Goal: Transaction & Acquisition: Obtain resource

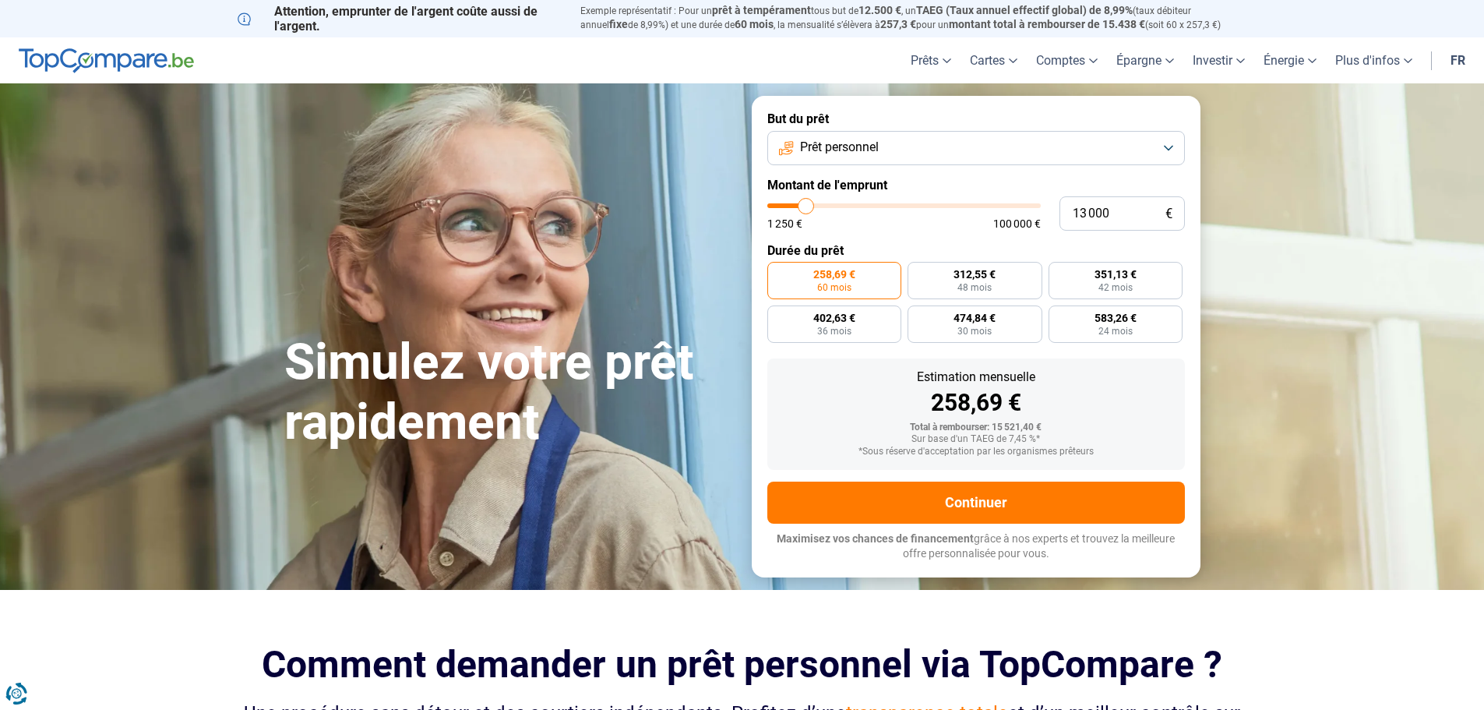
type input "14 500"
type input "14500"
type input "14 750"
type input "14750"
type input "15 000"
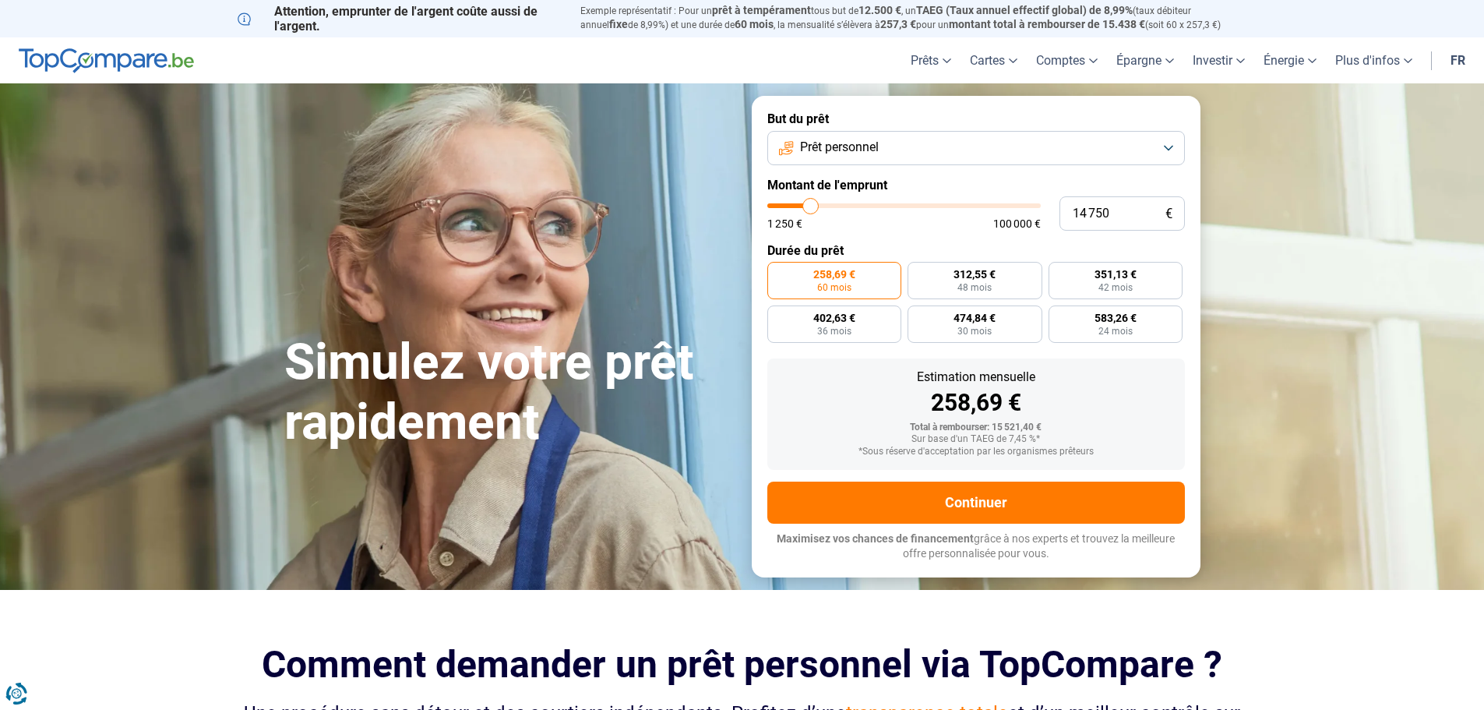
type input "15000"
type input "15 500"
type input "15500"
type input "15 750"
type input "15750"
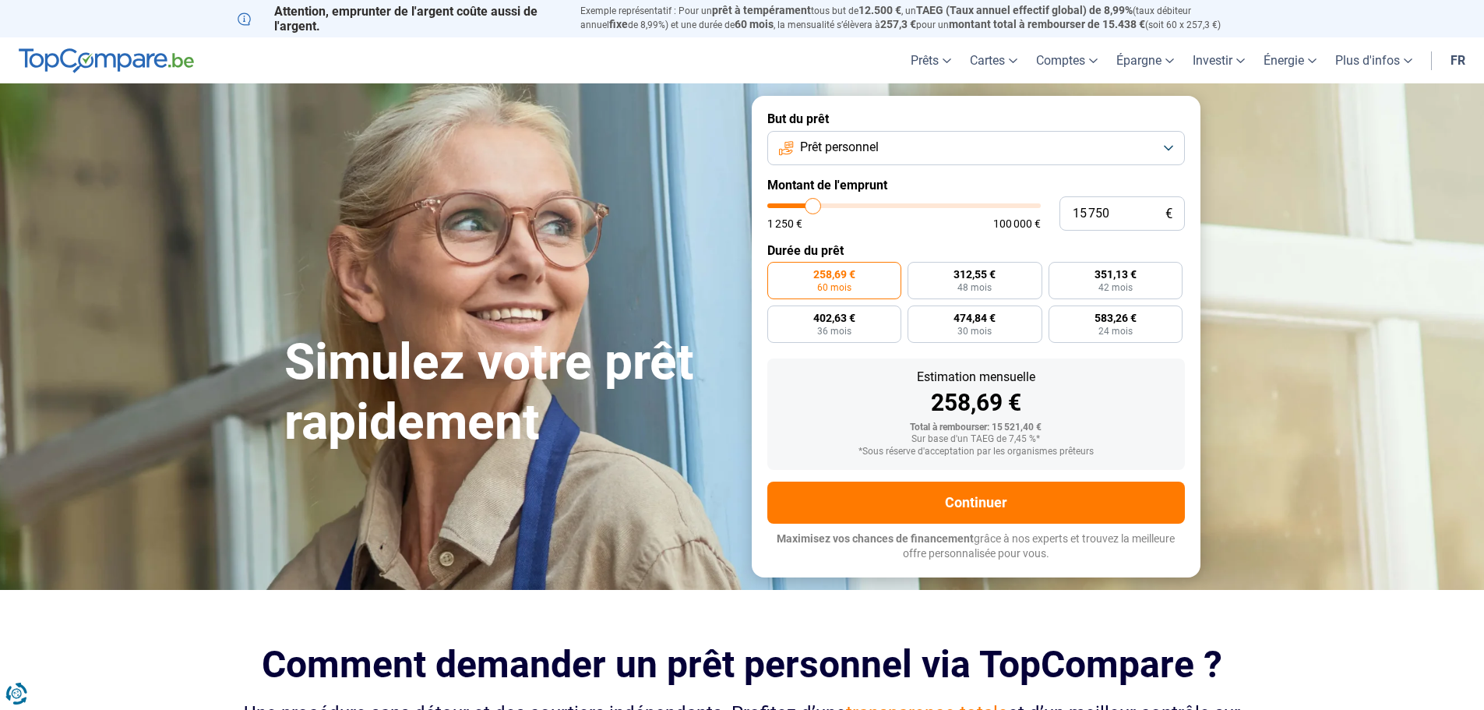
type input "16 000"
type input "16000"
type input "16 250"
type input "16250"
type input "17 250"
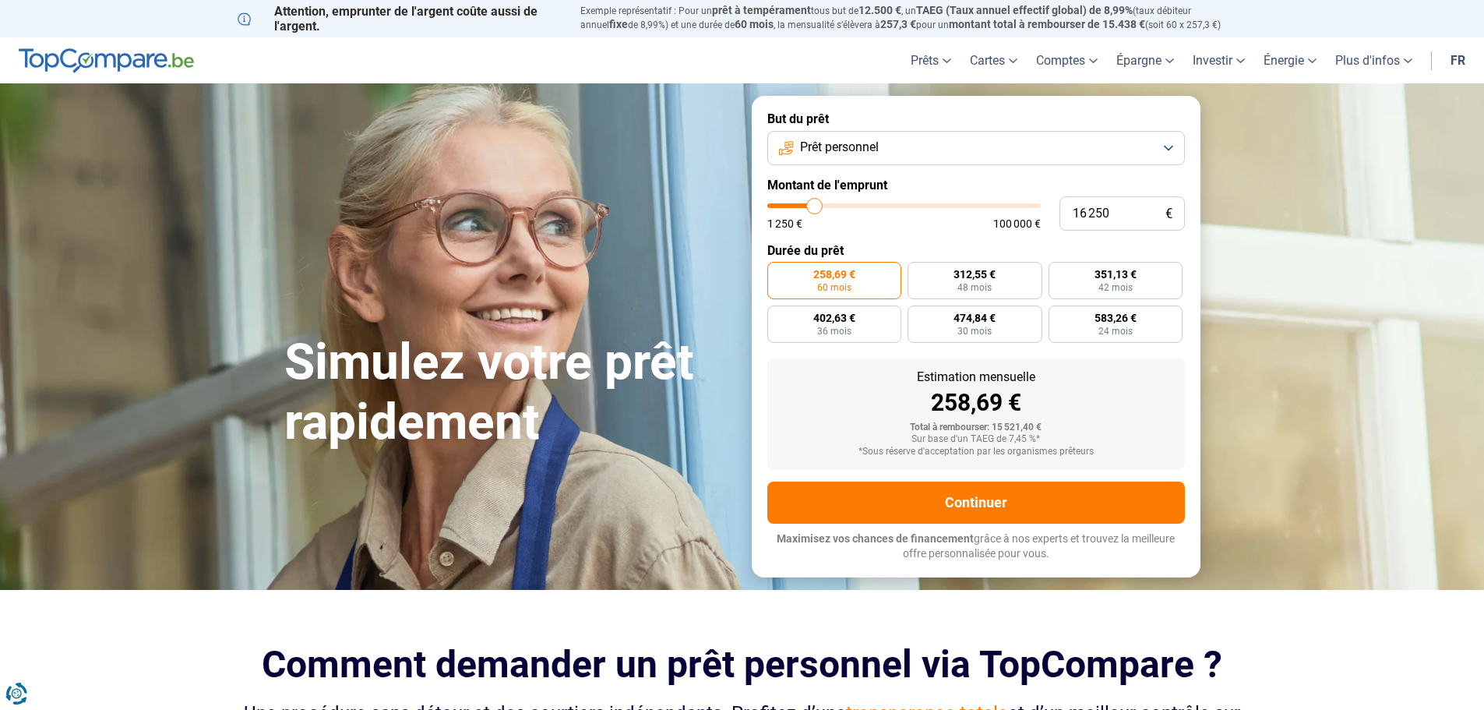
type input "17250"
type input "17 500"
type input "17500"
type input "17 750"
type input "17750"
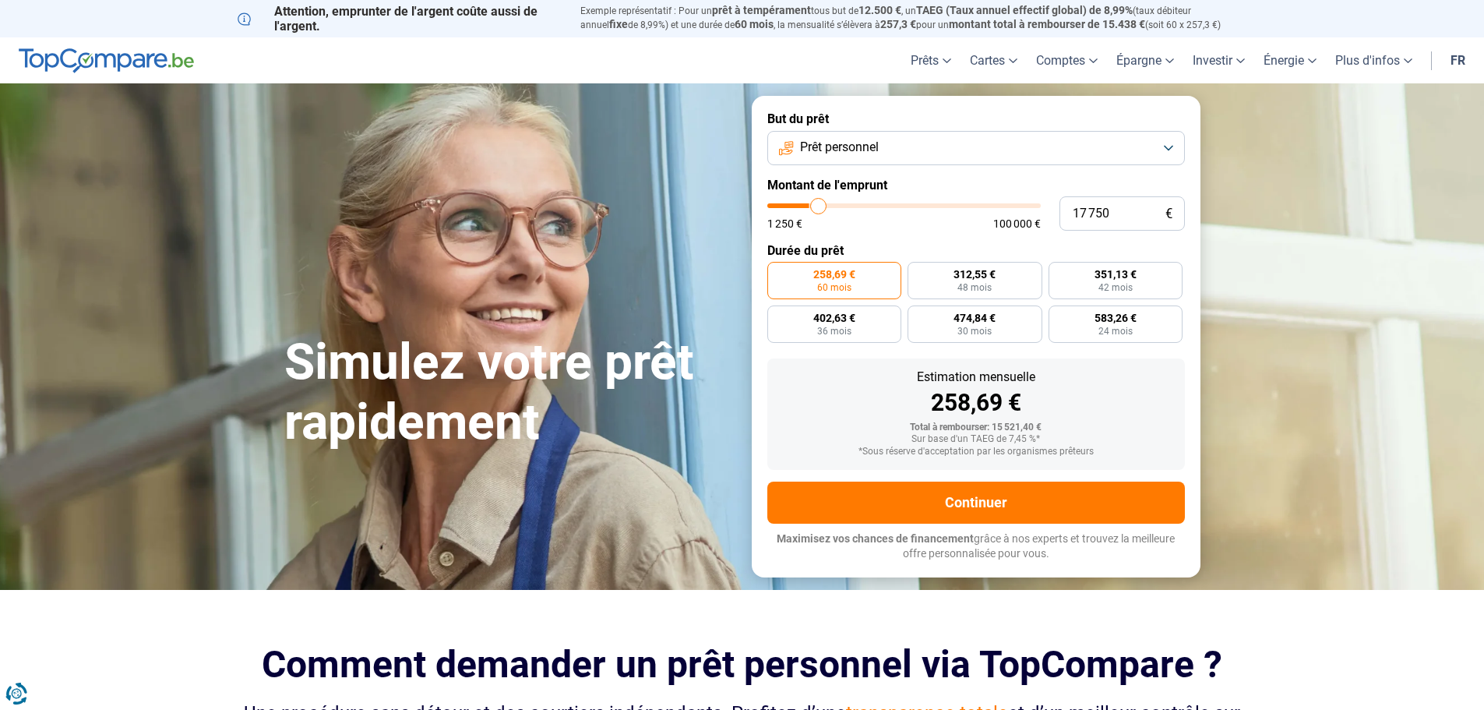
type input "18 000"
type input "18000"
type input "18 500"
type input "18500"
type input "18 750"
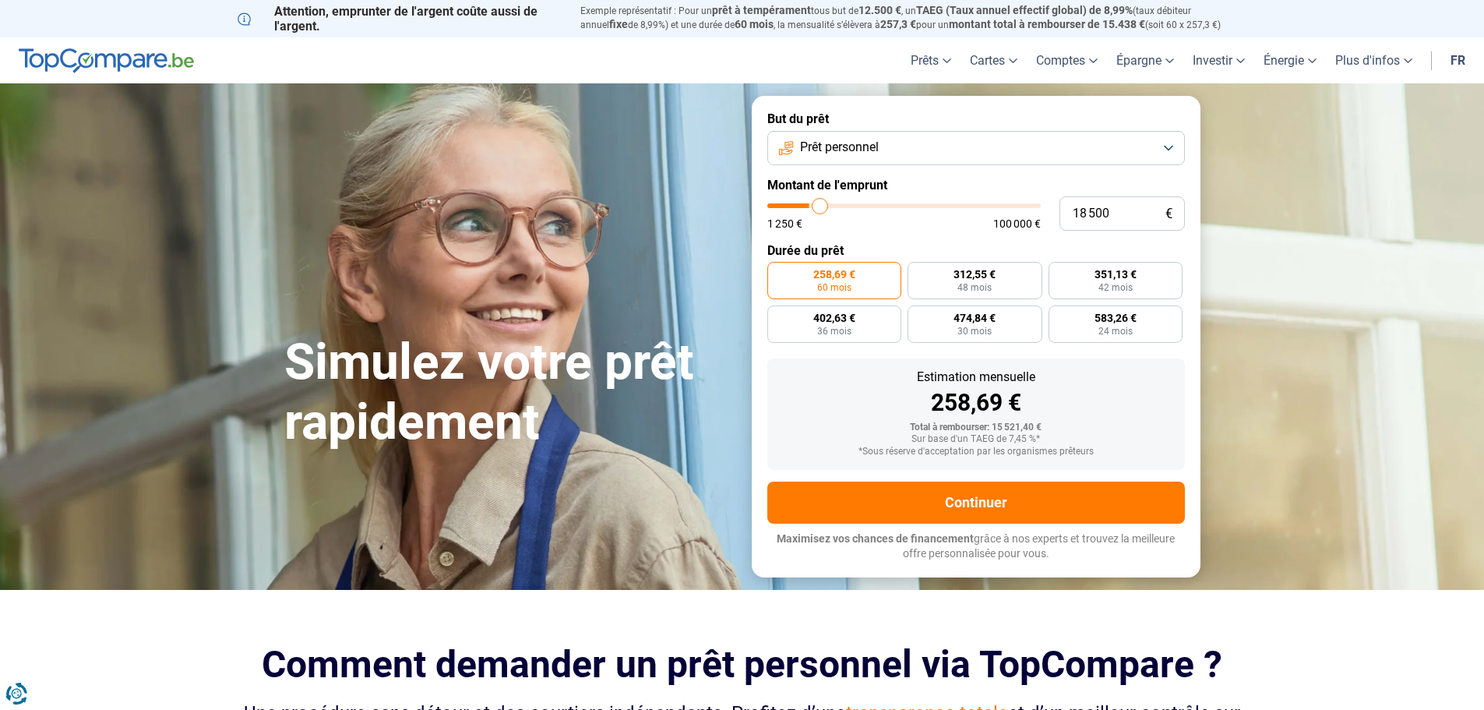
type input "18750"
type input "19 000"
type input "19000"
type input "19 250"
type input "19250"
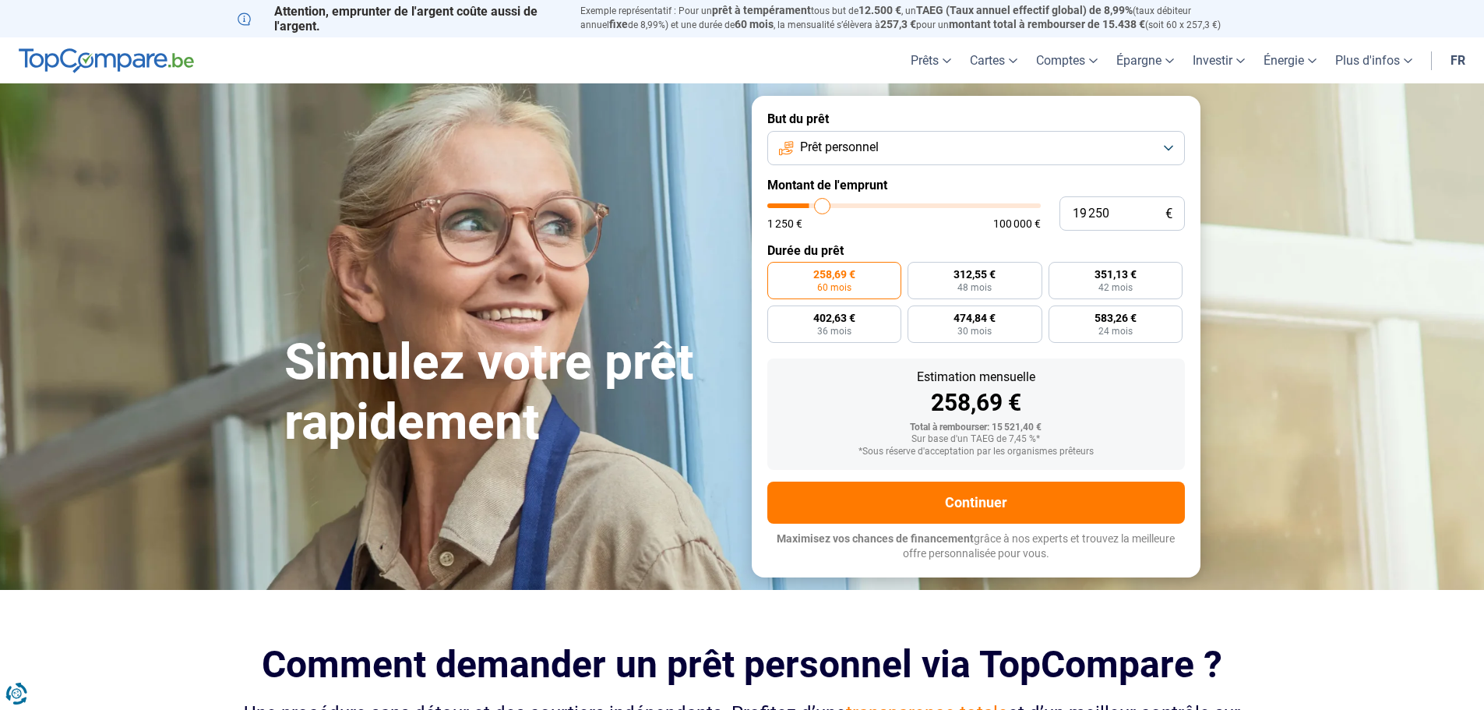
type input "19 750"
type input "19750"
type input "20 000"
type input "20000"
type input "20 250"
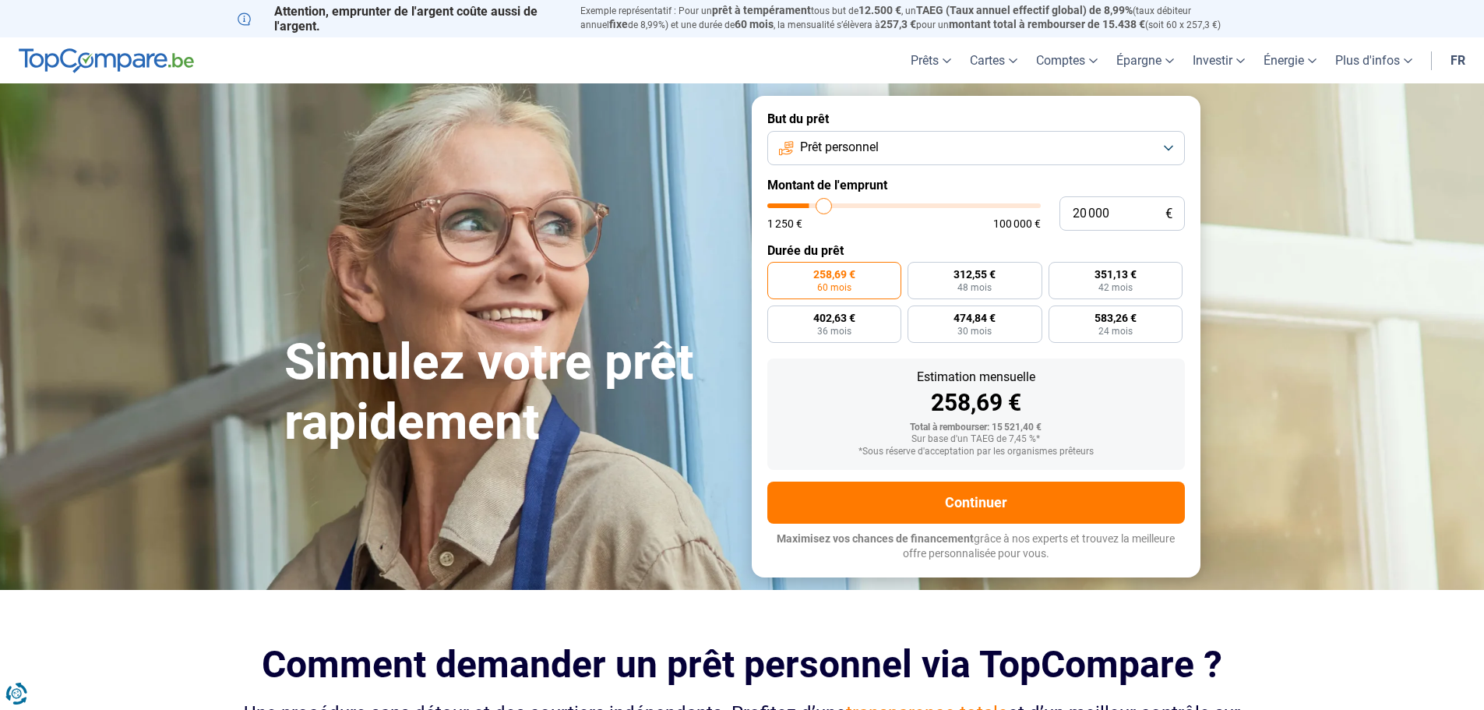
type input "20250"
type input "20 750"
type input "20750"
type input "21 250"
type input "21250"
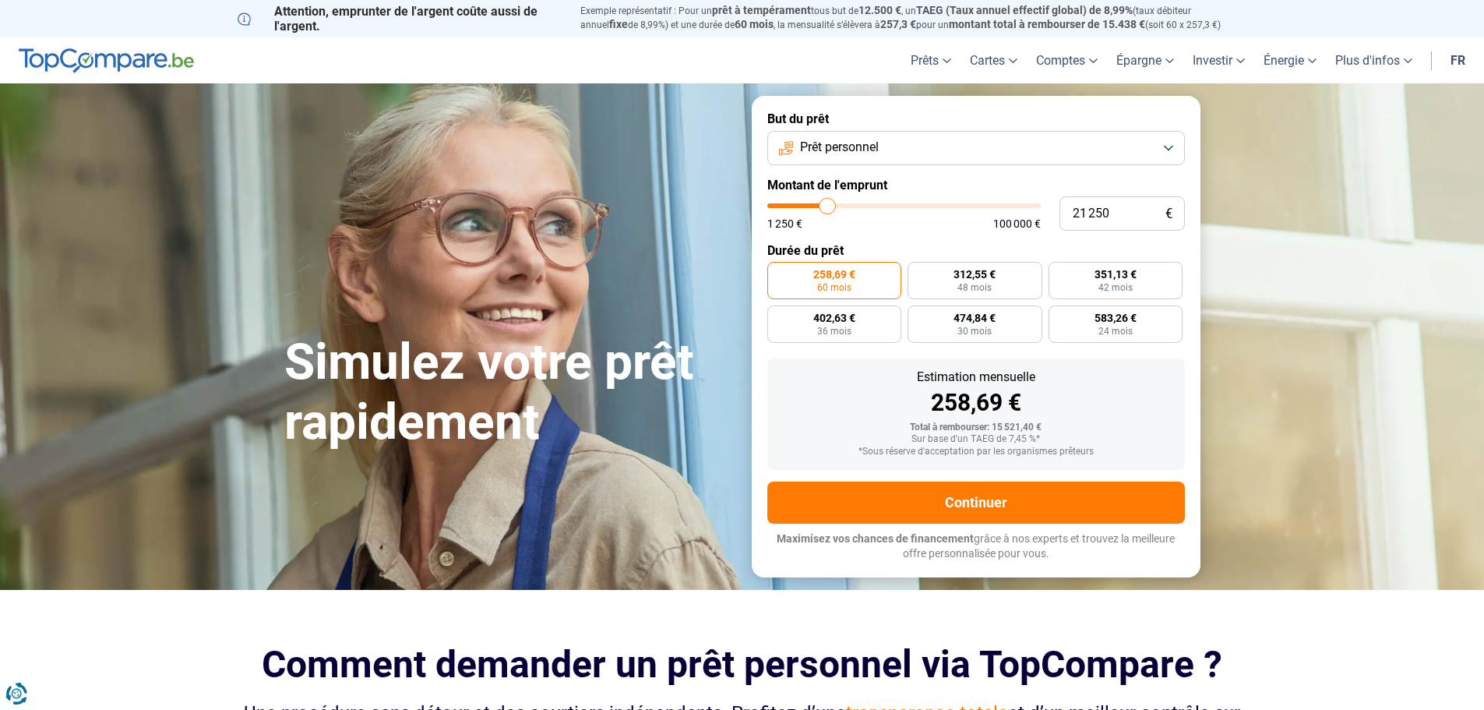
type input "21 500"
type input "21500"
type input "21 750"
type input "21750"
type input "22 000"
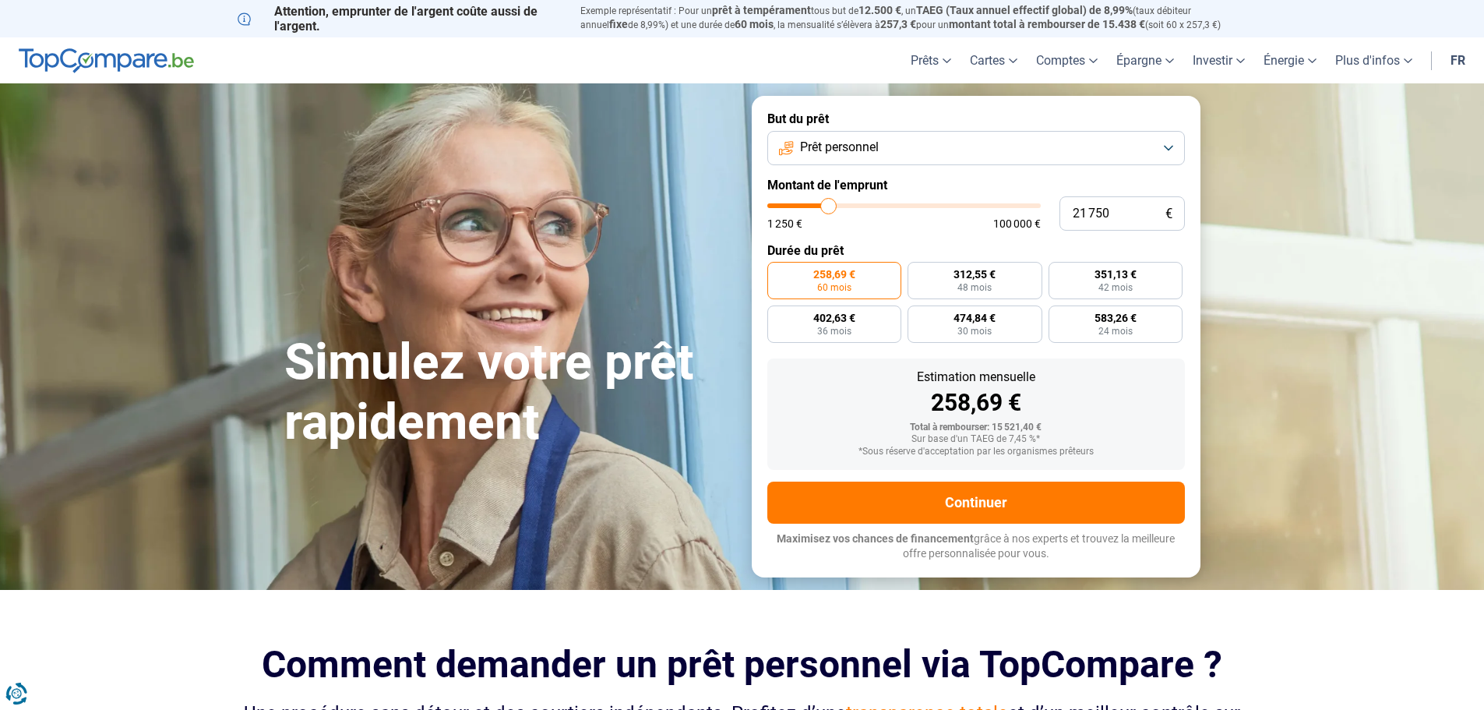
type input "22000"
type input "22 250"
type input "22250"
type input "22 750"
type input "22750"
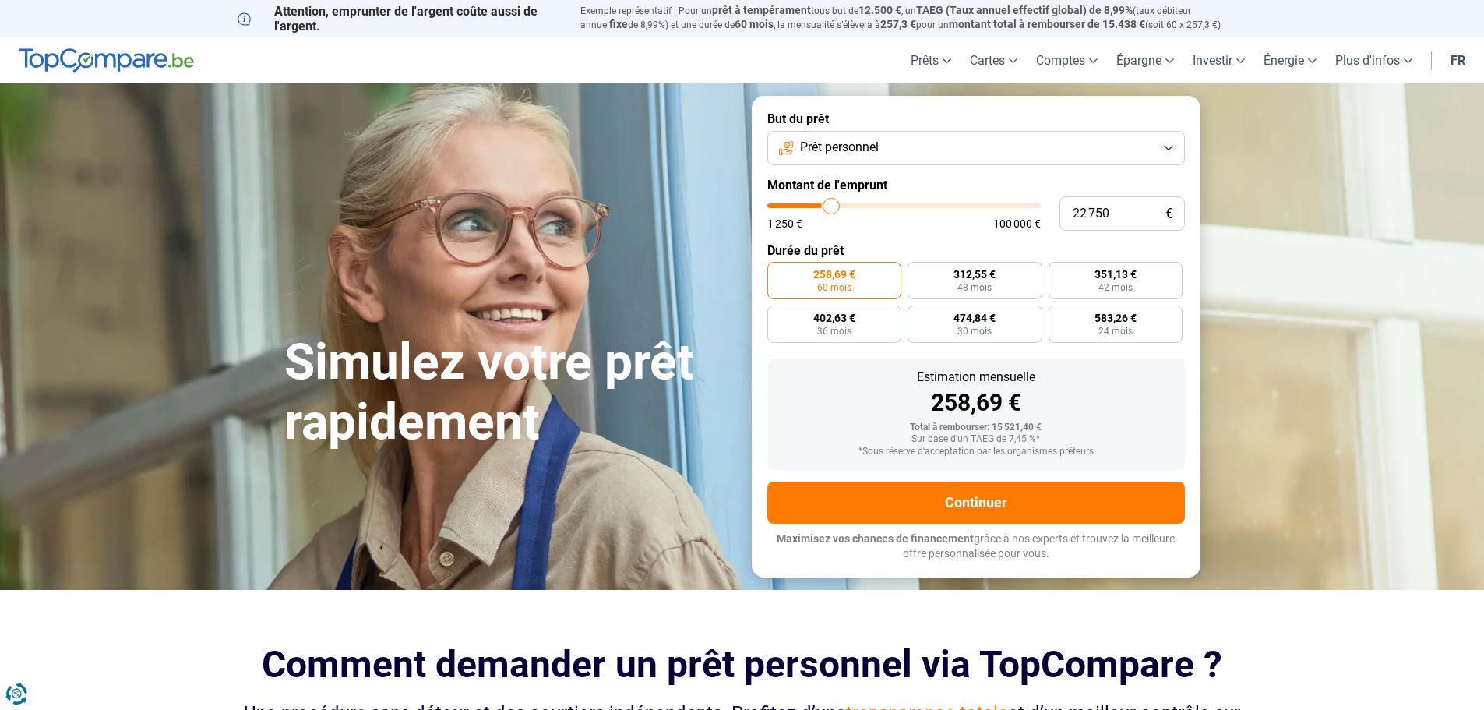
type input "23 000"
type input "23000"
type input "23 250"
type input "23250"
type input "23 750"
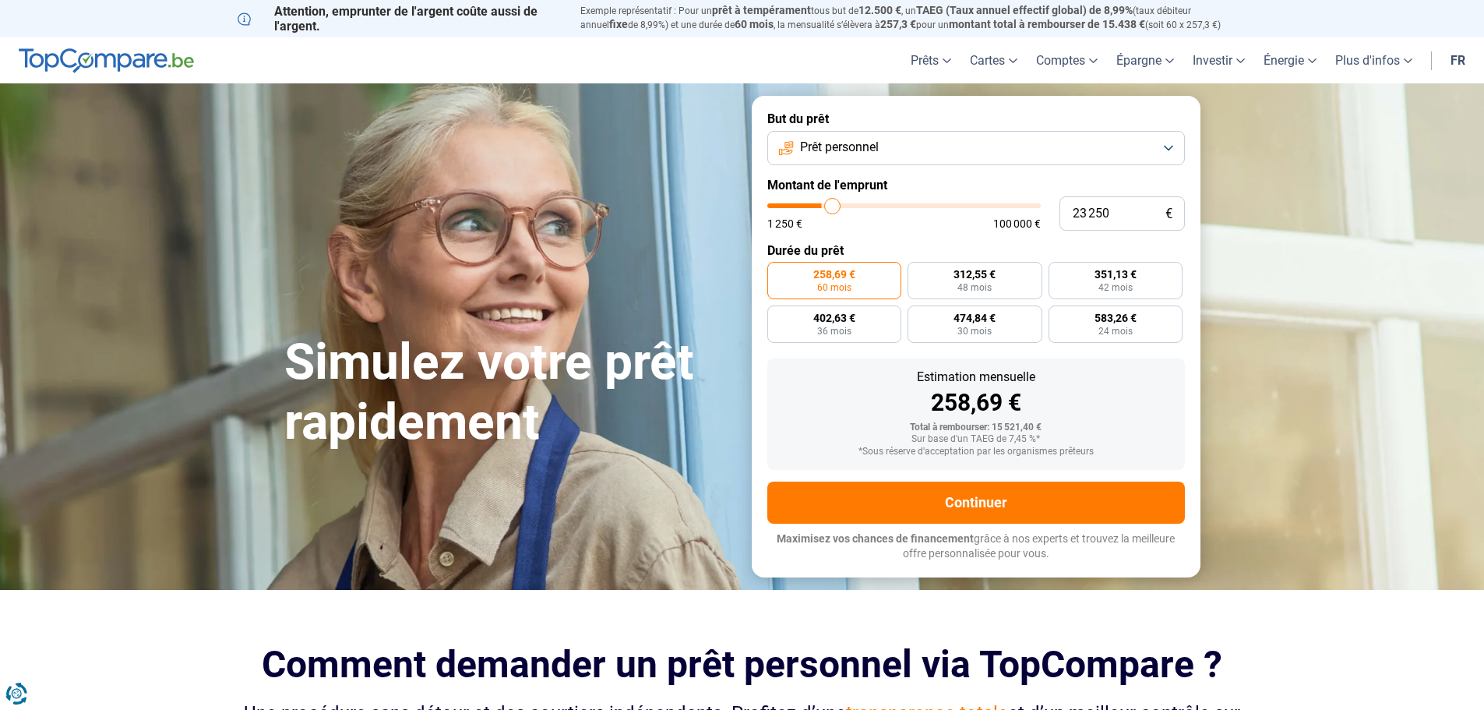
type input "23750"
type input "24 250"
type input "24250"
type input "24 750"
type input "24750"
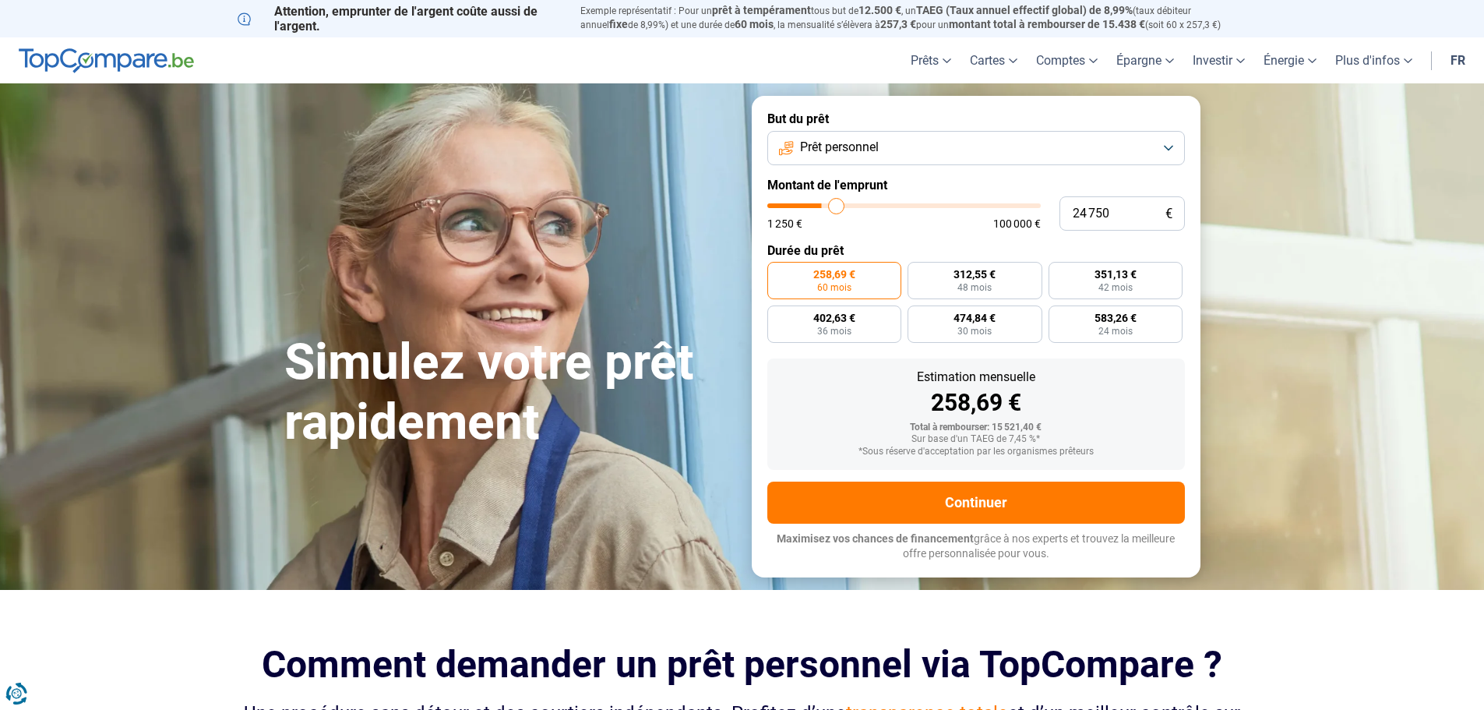
type input "25 250"
type input "25250"
type input "25 750"
type input "25750"
type input "26 250"
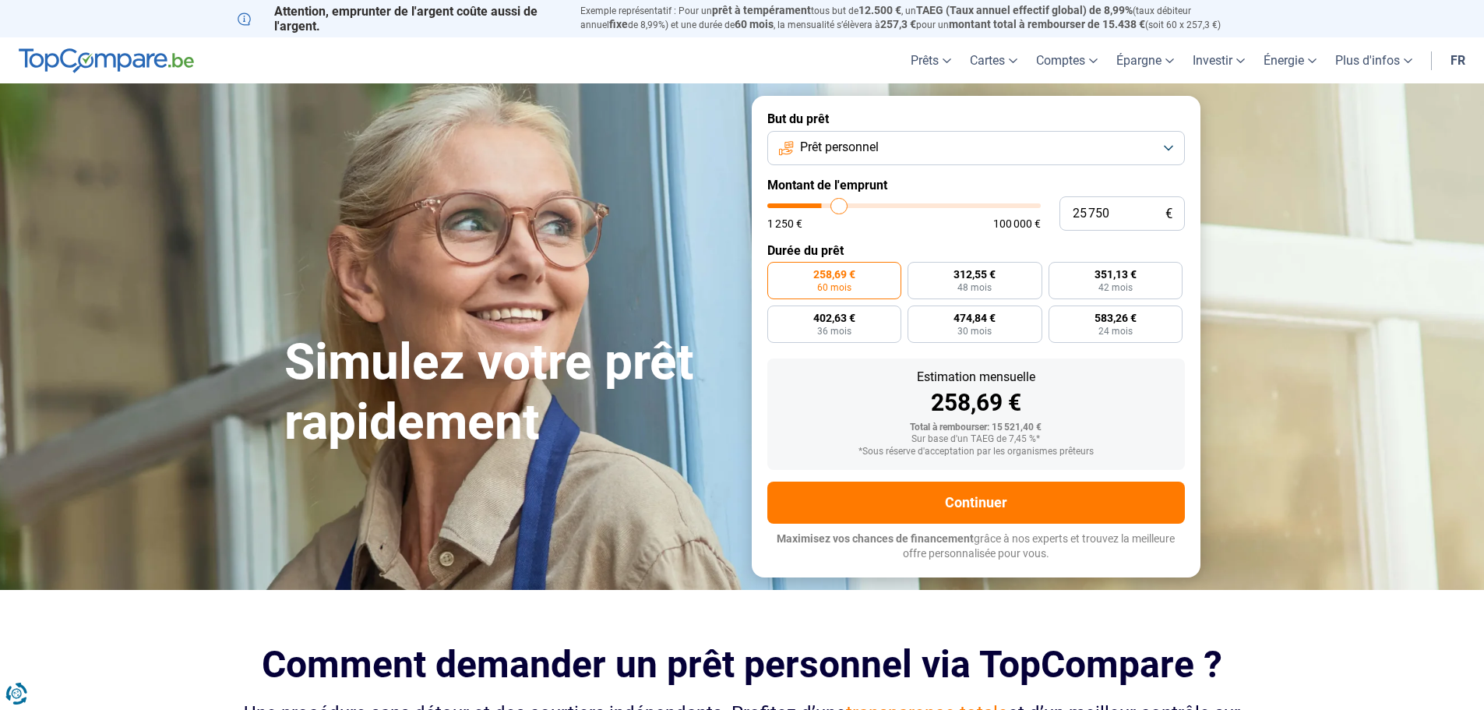
type input "26250"
type input "26 500"
type input "26500"
type input "26 750"
type input "26750"
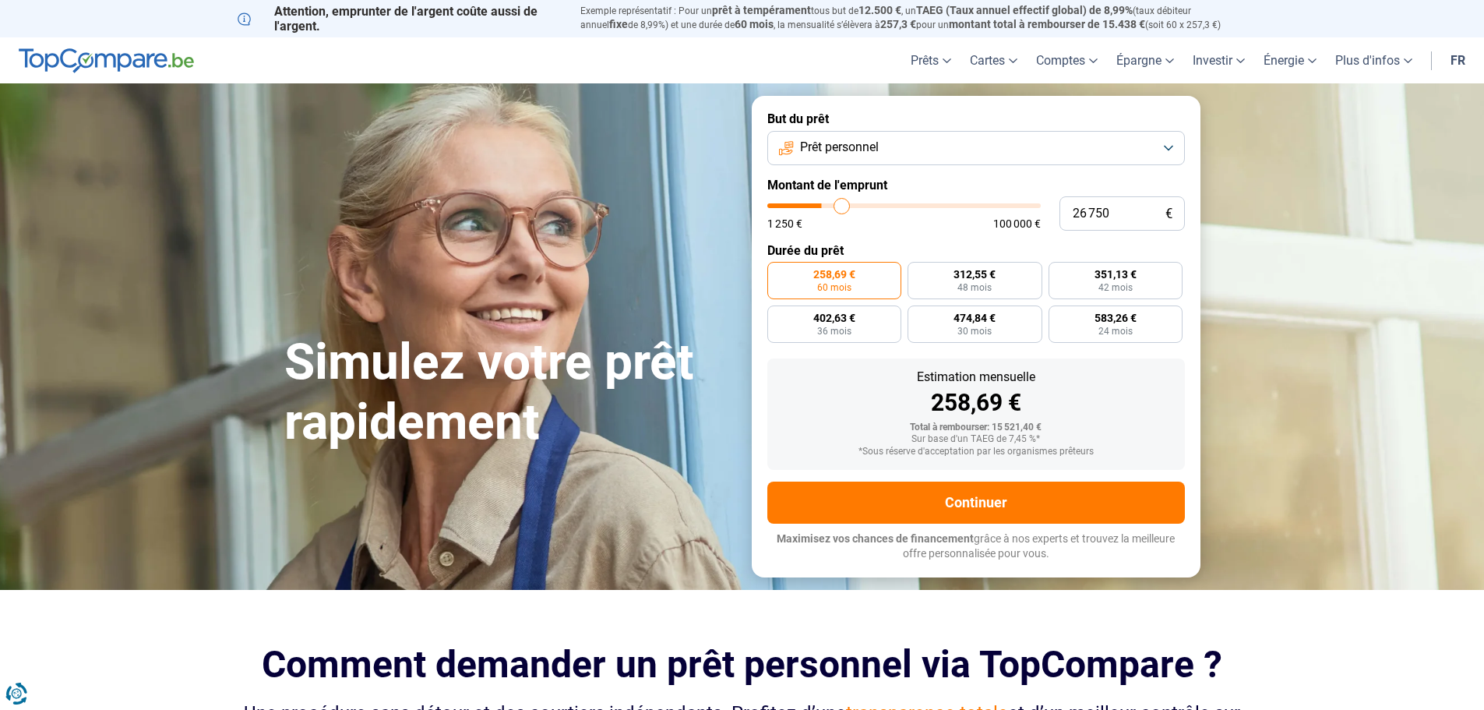
type input "27 500"
type input "27500"
type input "27 750"
type input "27750"
type input "28 000"
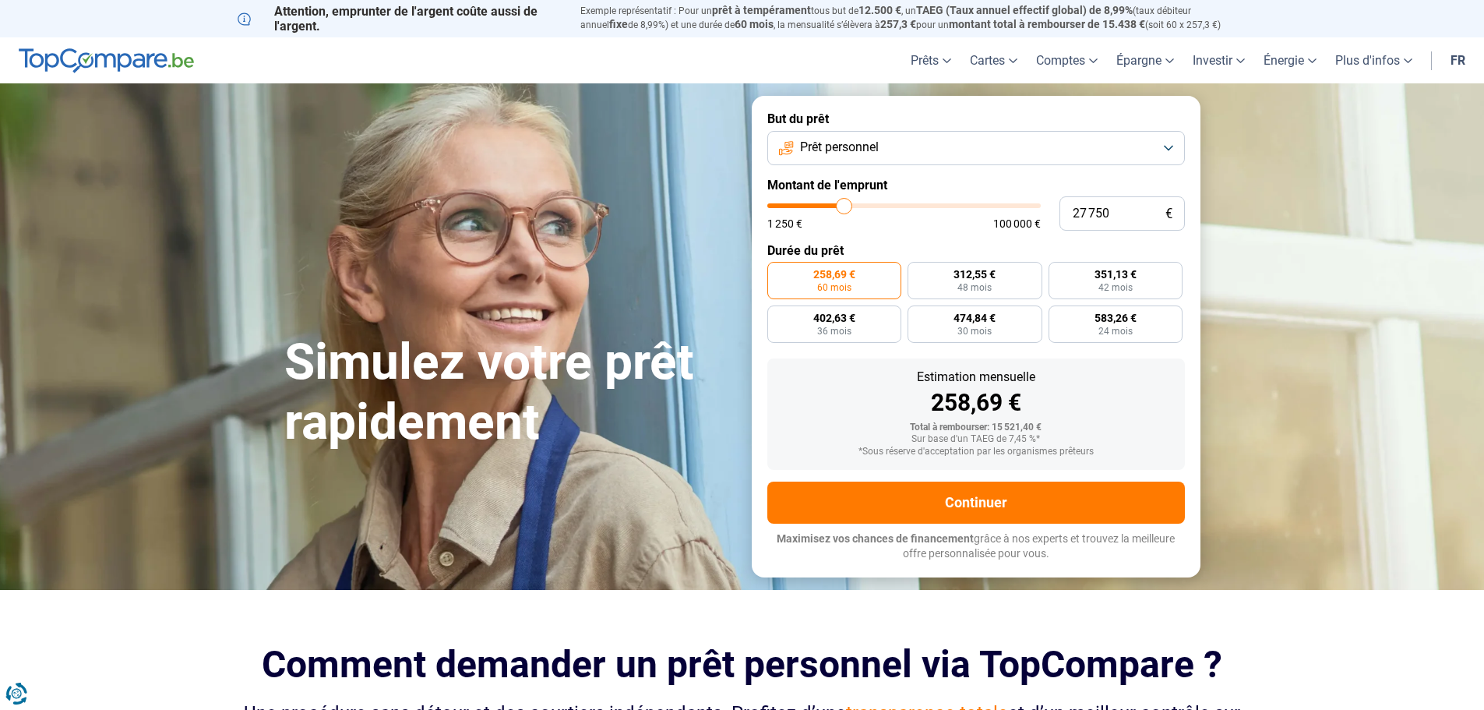
type input "28000"
type input "28 750"
type input "28750"
type input "29 000"
type input "29000"
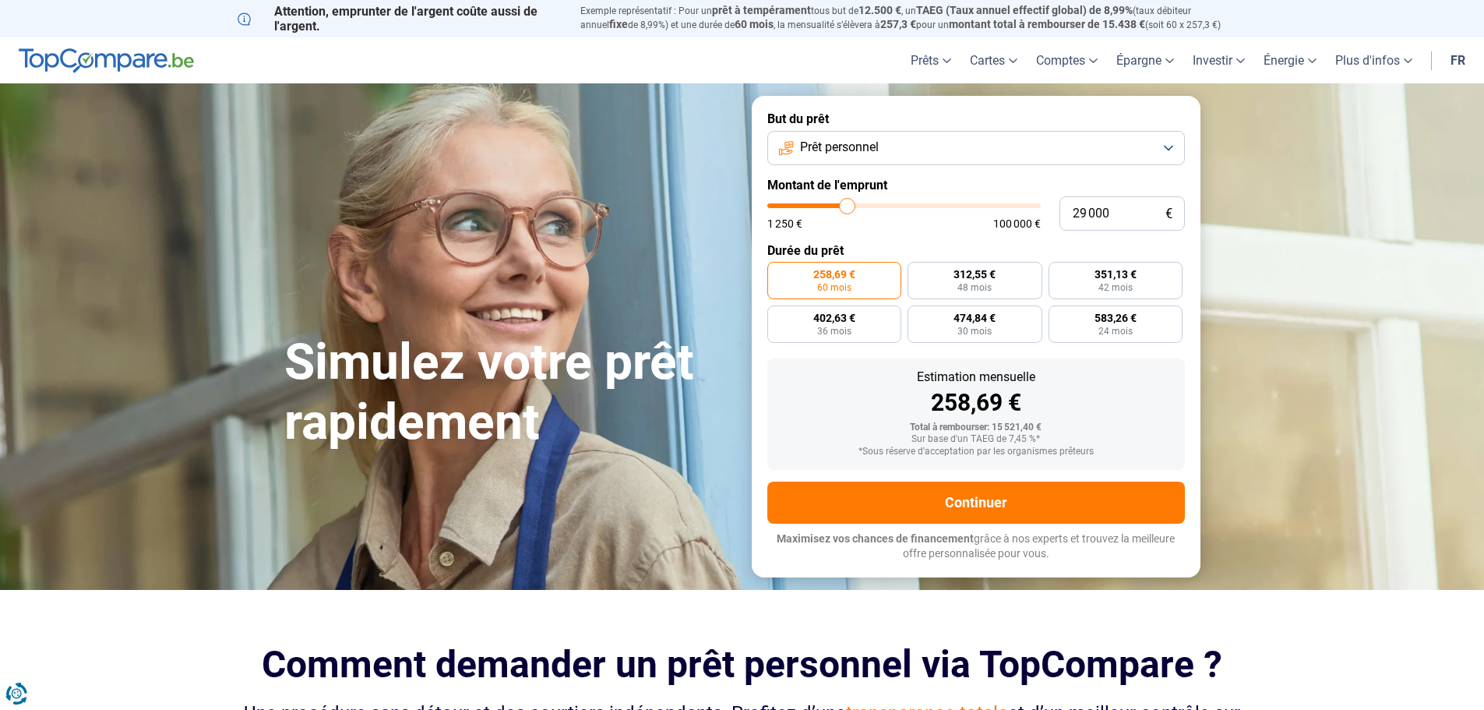
type input "29 250"
type input "29250"
type input "29 500"
type input "29500"
type input "29 750"
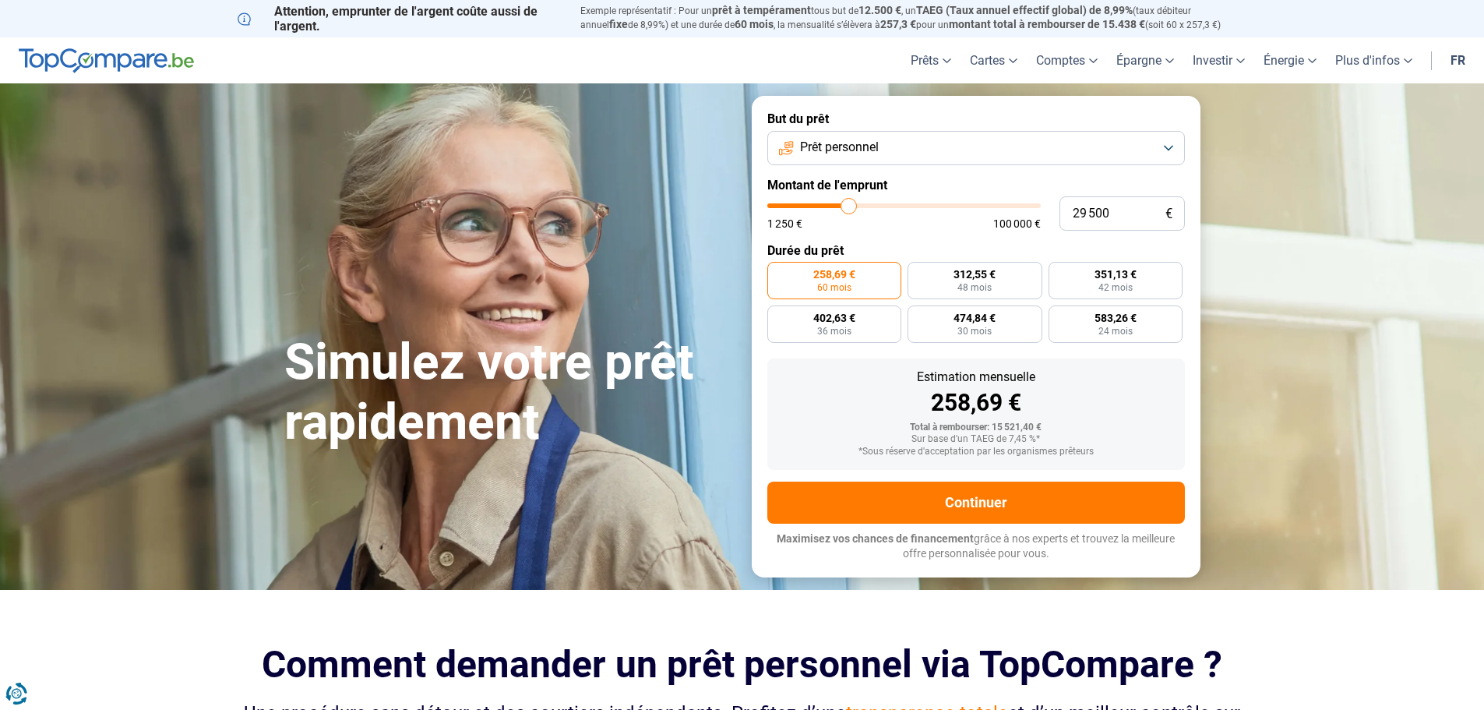
type input "29750"
type input "30 250"
type input "30250"
type input "30 500"
type input "30500"
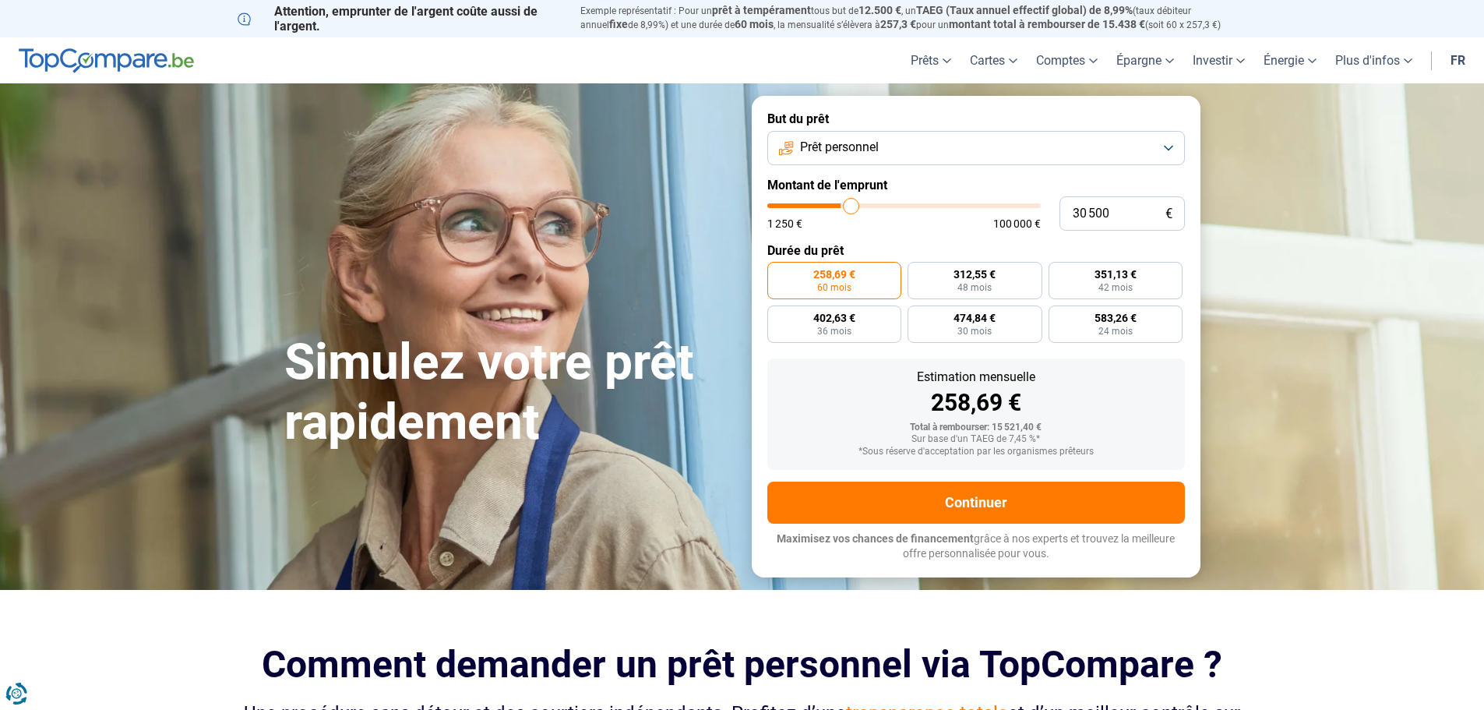
type input "30 750"
type input "30750"
type input "31 000"
type input "31000"
type input "31 250"
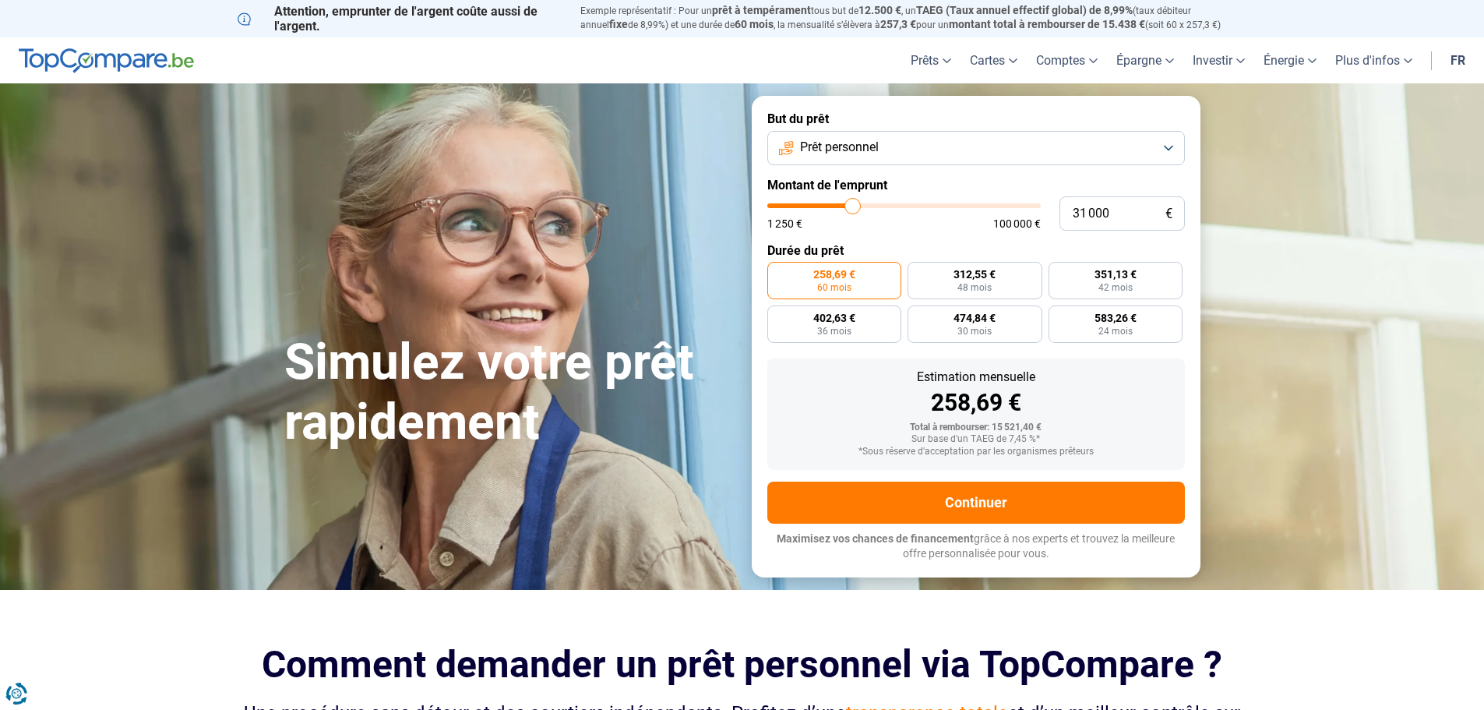
type input "31250"
type input "31 750"
type input "31750"
type input "32 000"
type input "32000"
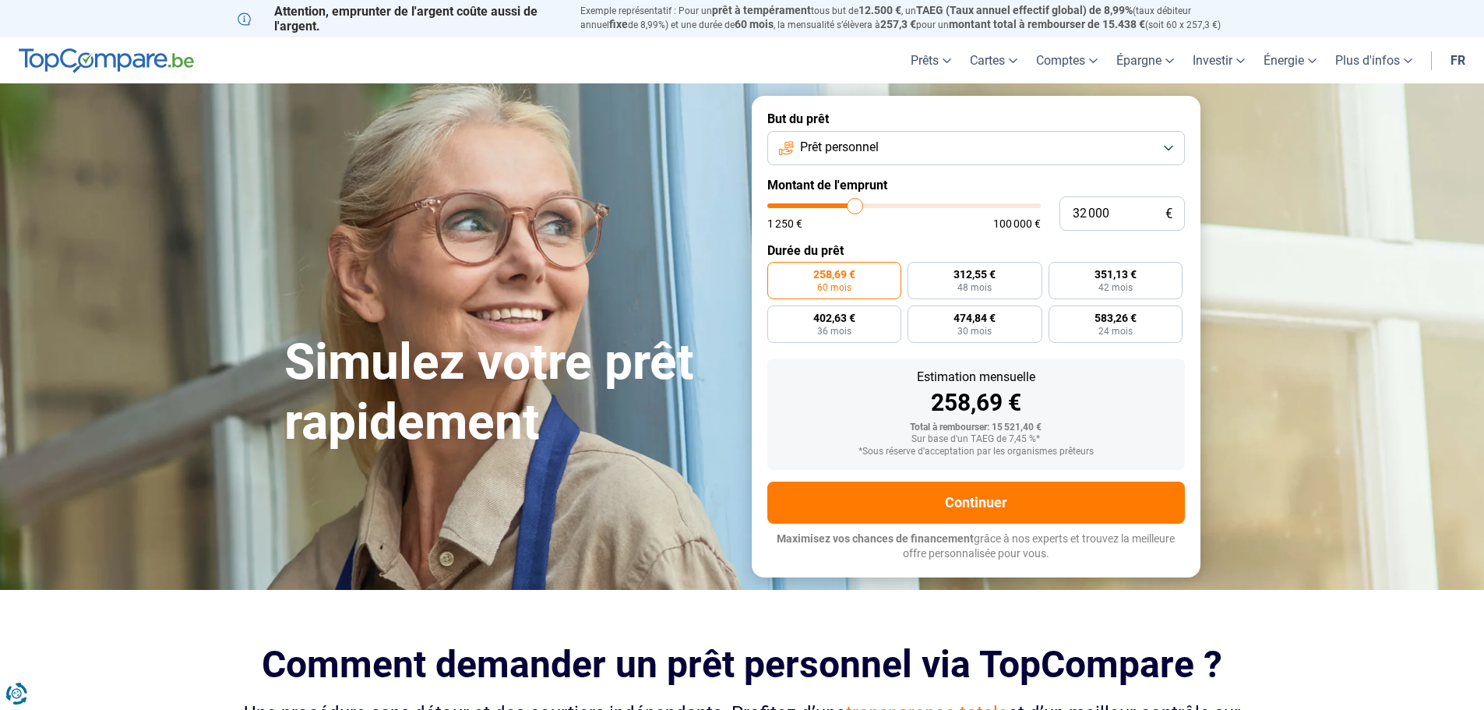
type input "31 250"
type input "31250"
type input "31 000"
type input "31000"
type input "30 500"
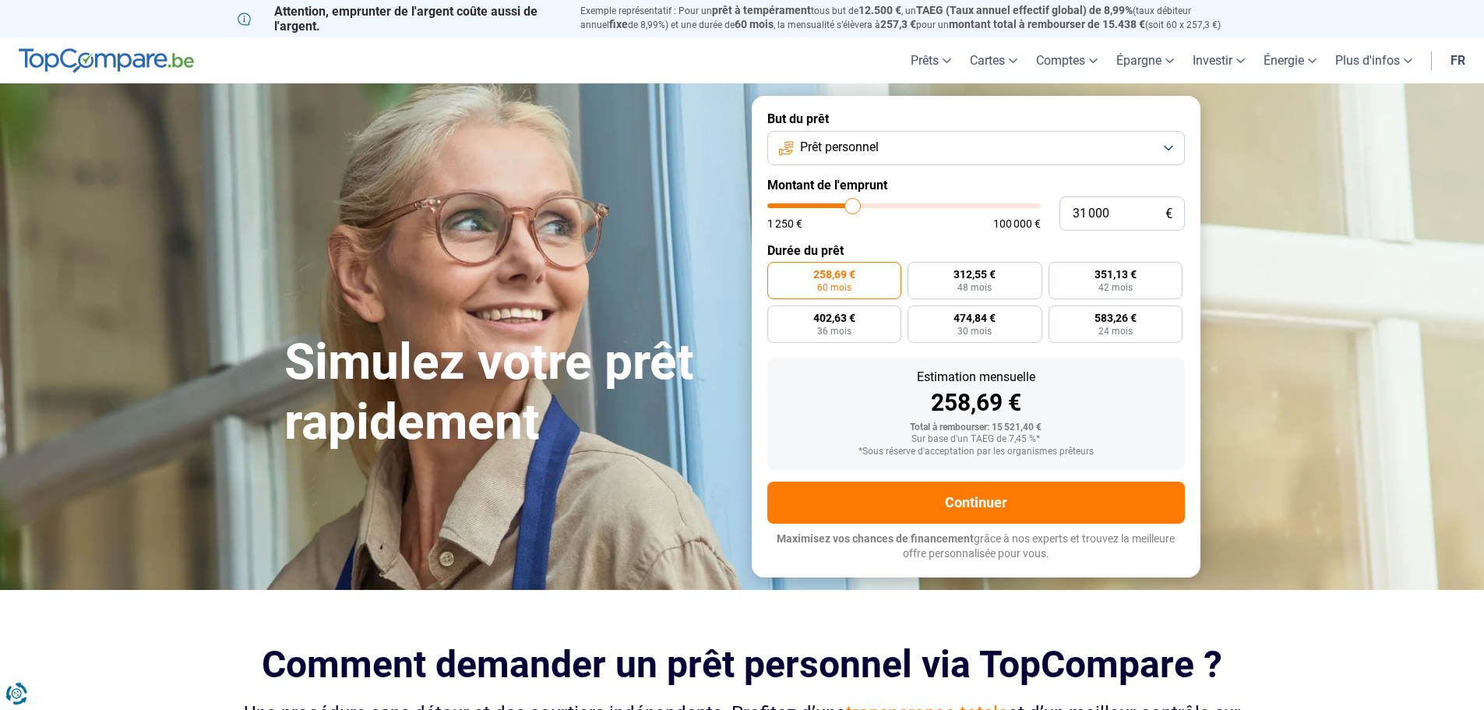
type input "30500"
type input "28 250"
type input "28250"
type input "27 750"
type input "27750"
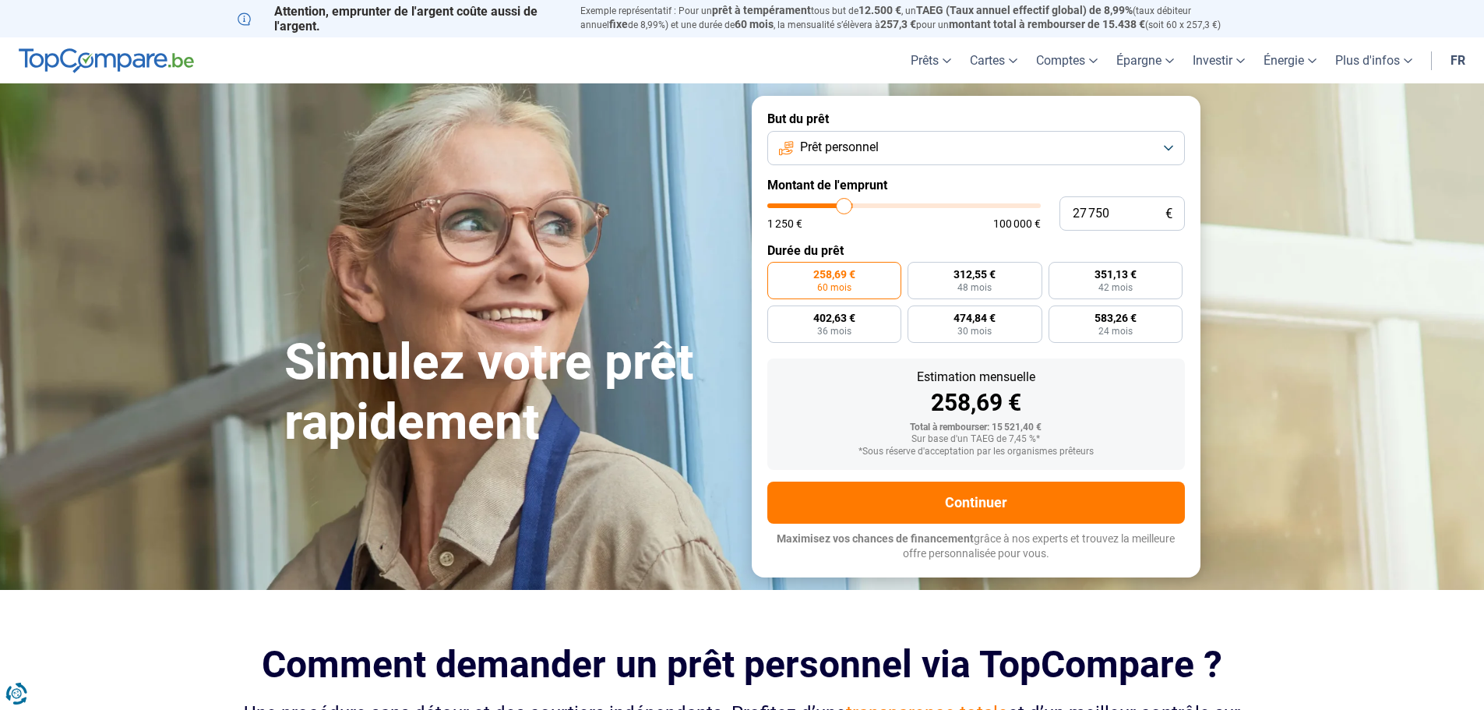
type input "26 750"
type input "26750"
type input "25 750"
type input "25750"
type input "24 250"
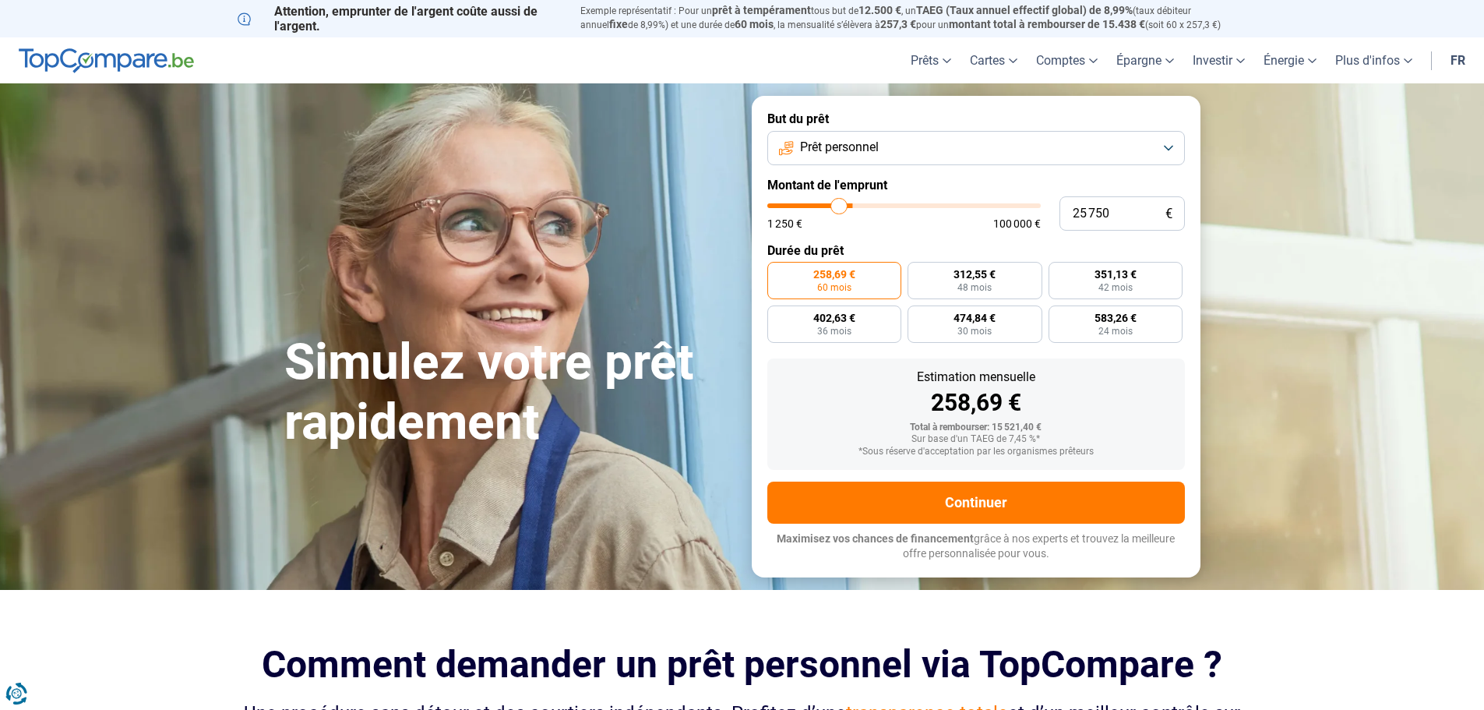
type input "24250"
type input "23 250"
type input "23250"
type input "22 000"
type input "22000"
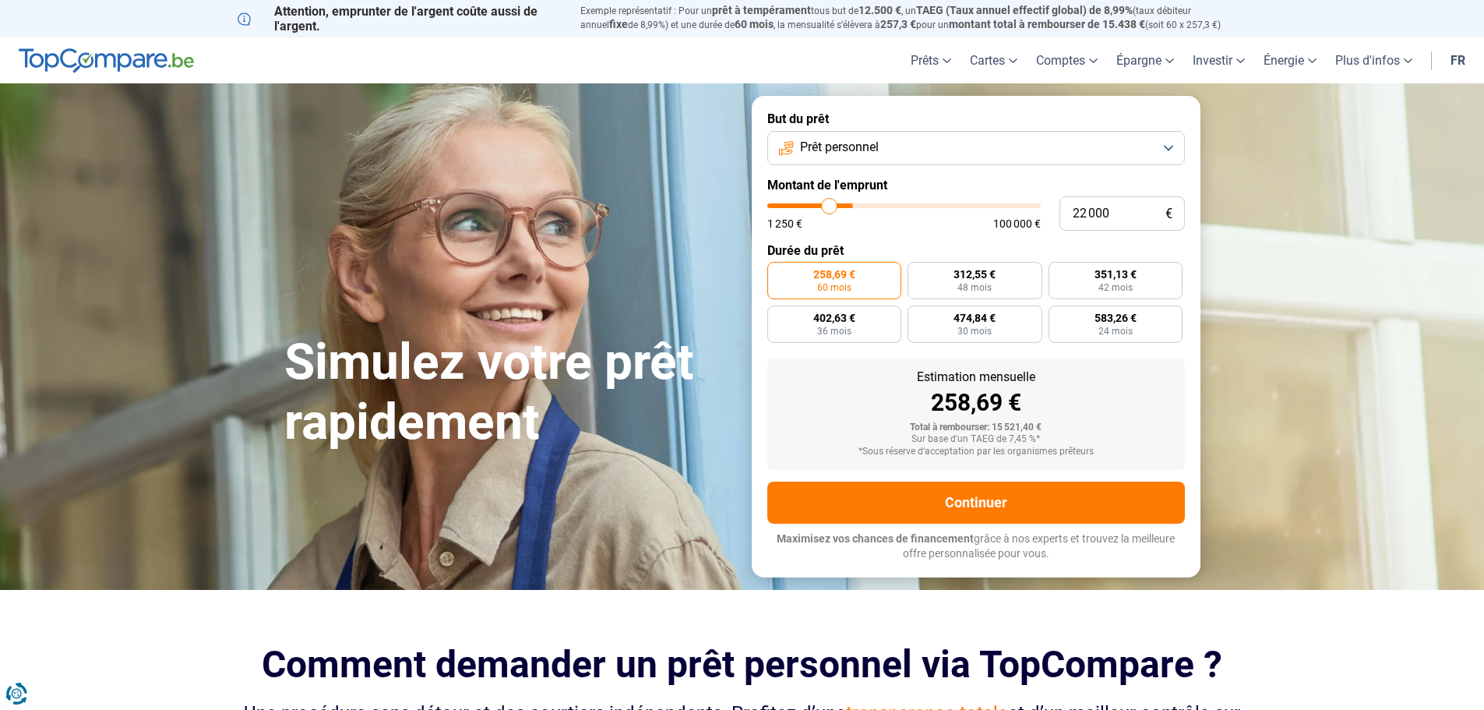
type input "21 250"
type input "21250"
type input "19 250"
type input "19250"
type input "18 500"
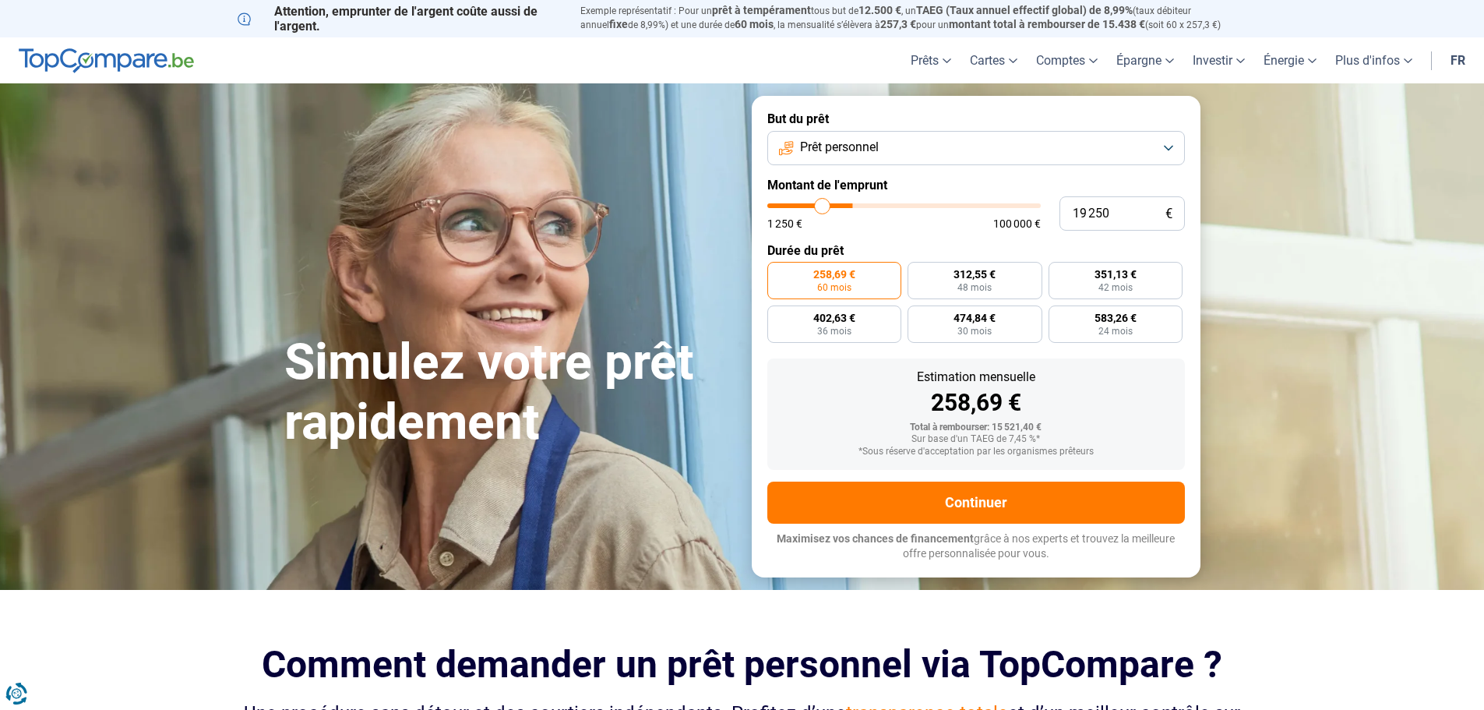
type input "18500"
type input "17 750"
type input "17750"
type input "17 500"
type input "17500"
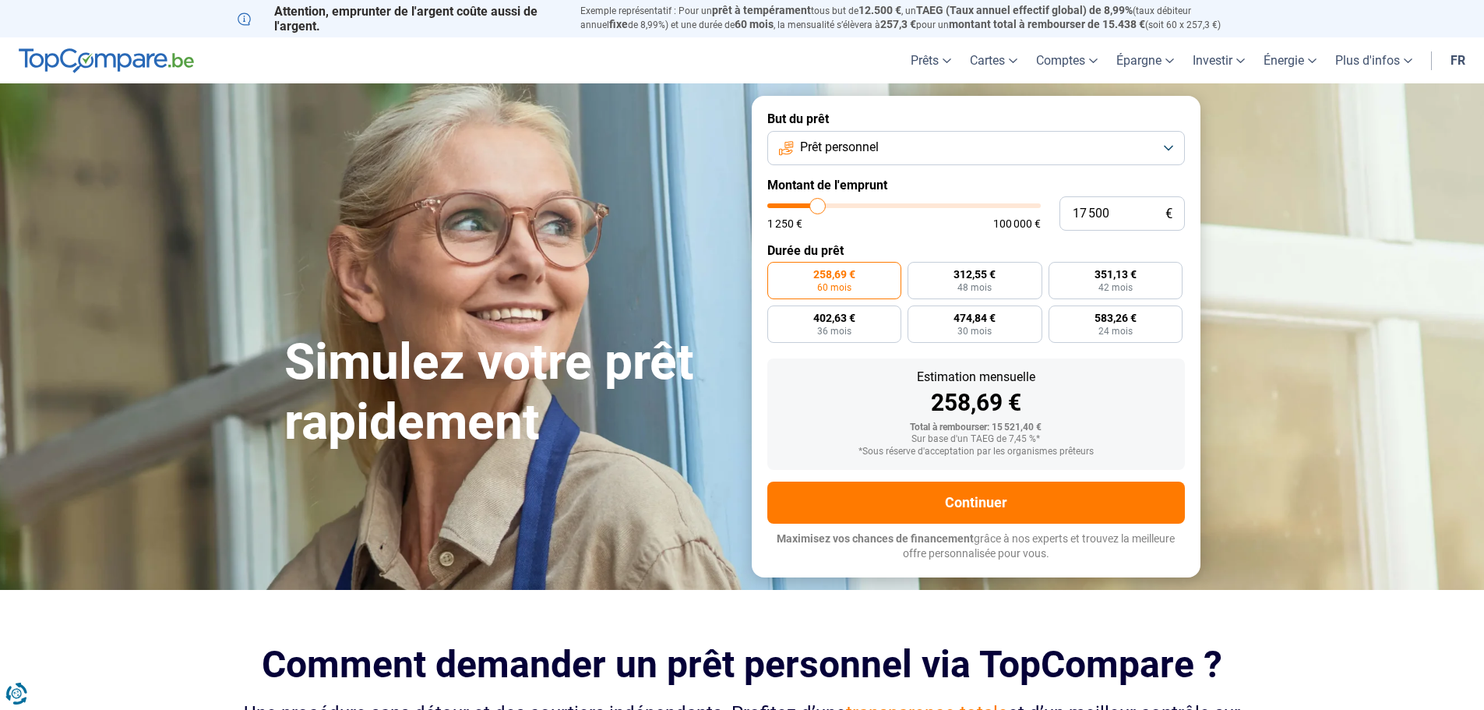
type input "16 500"
type input "16500"
type input "16 250"
type input "16250"
type input "15 750"
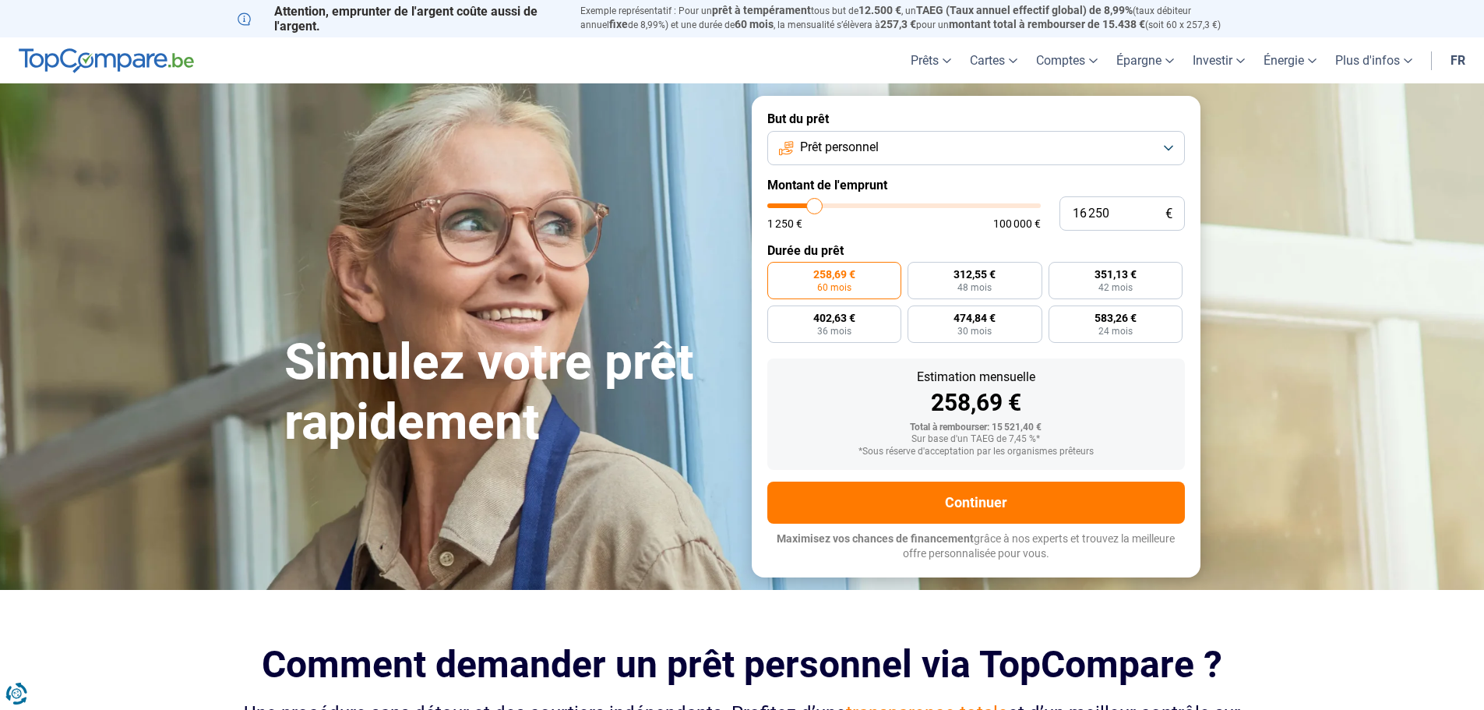
type input "15750"
type input "15 000"
type input "15000"
type input "14 750"
type input "14750"
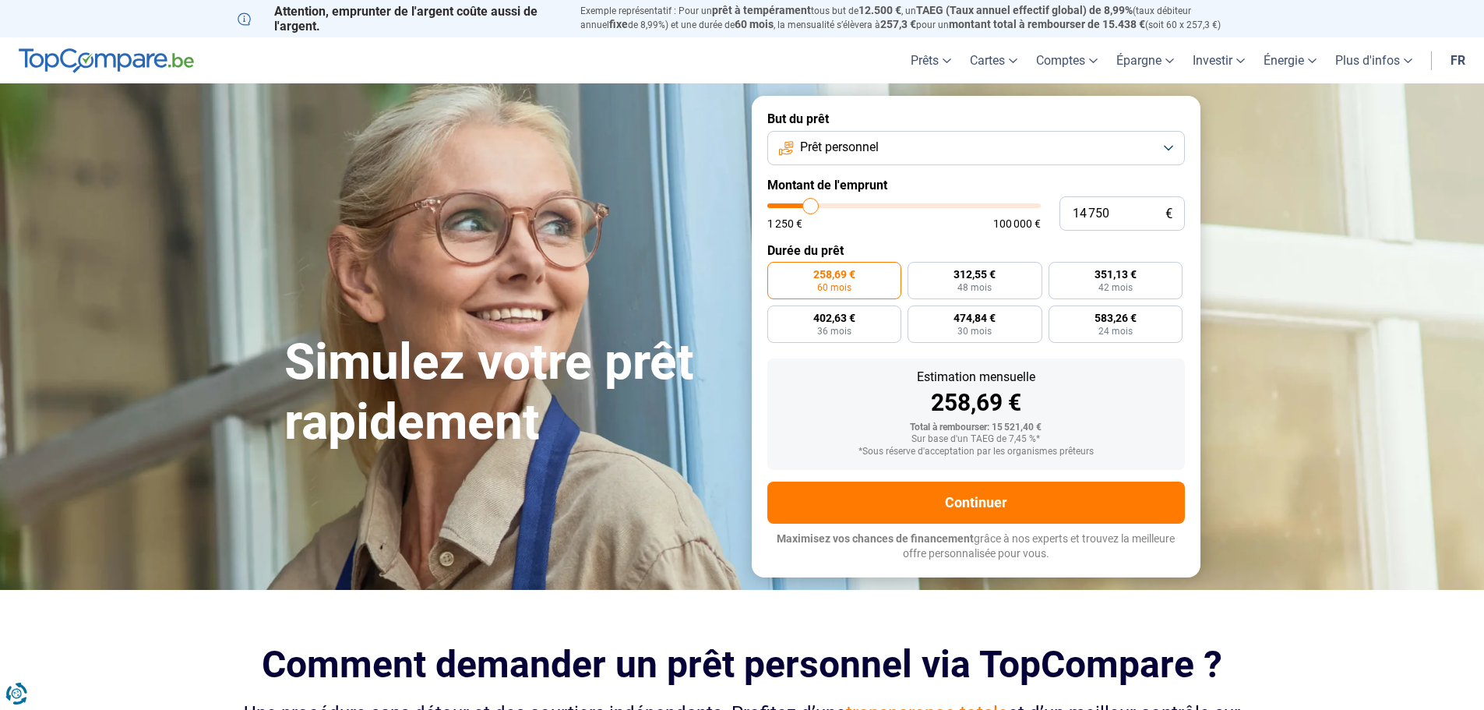
type input "14 250"
type input "14250"
type input "14 000"
type input "14000"
type input "13 250"
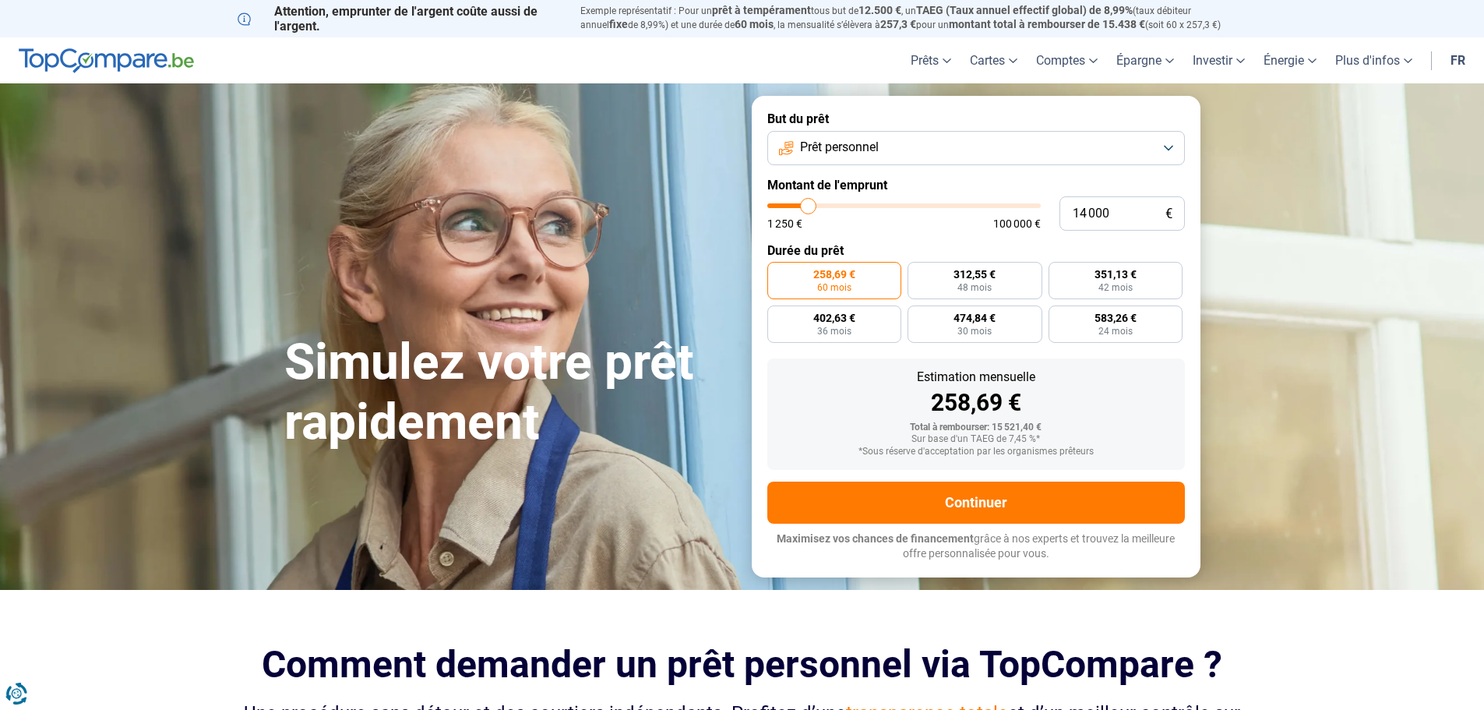
type input "13250"
type input "13 000"
type input "13000"
type input "12 750"
type input "12750"
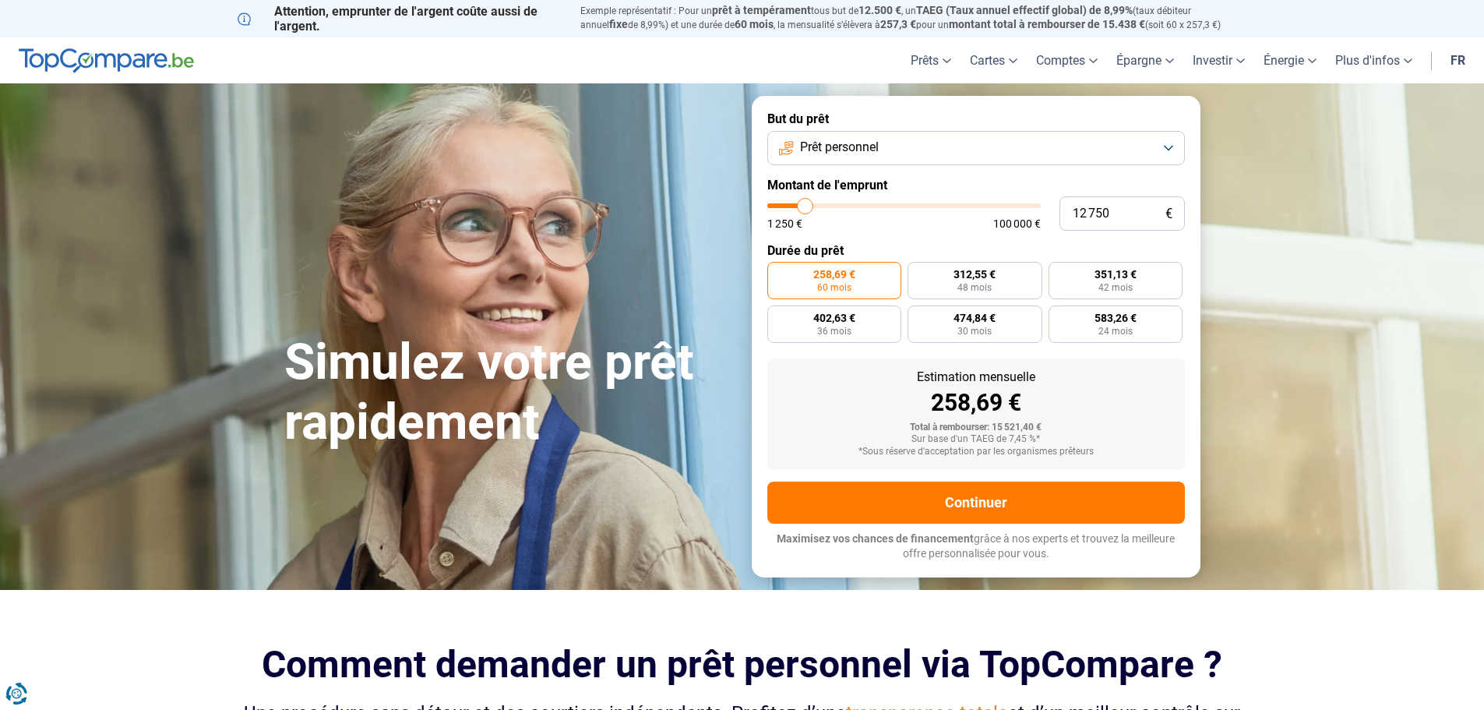
type input "12 500"
type input "12500"
type input "12 000"
type input "12000"
type input "11 750"
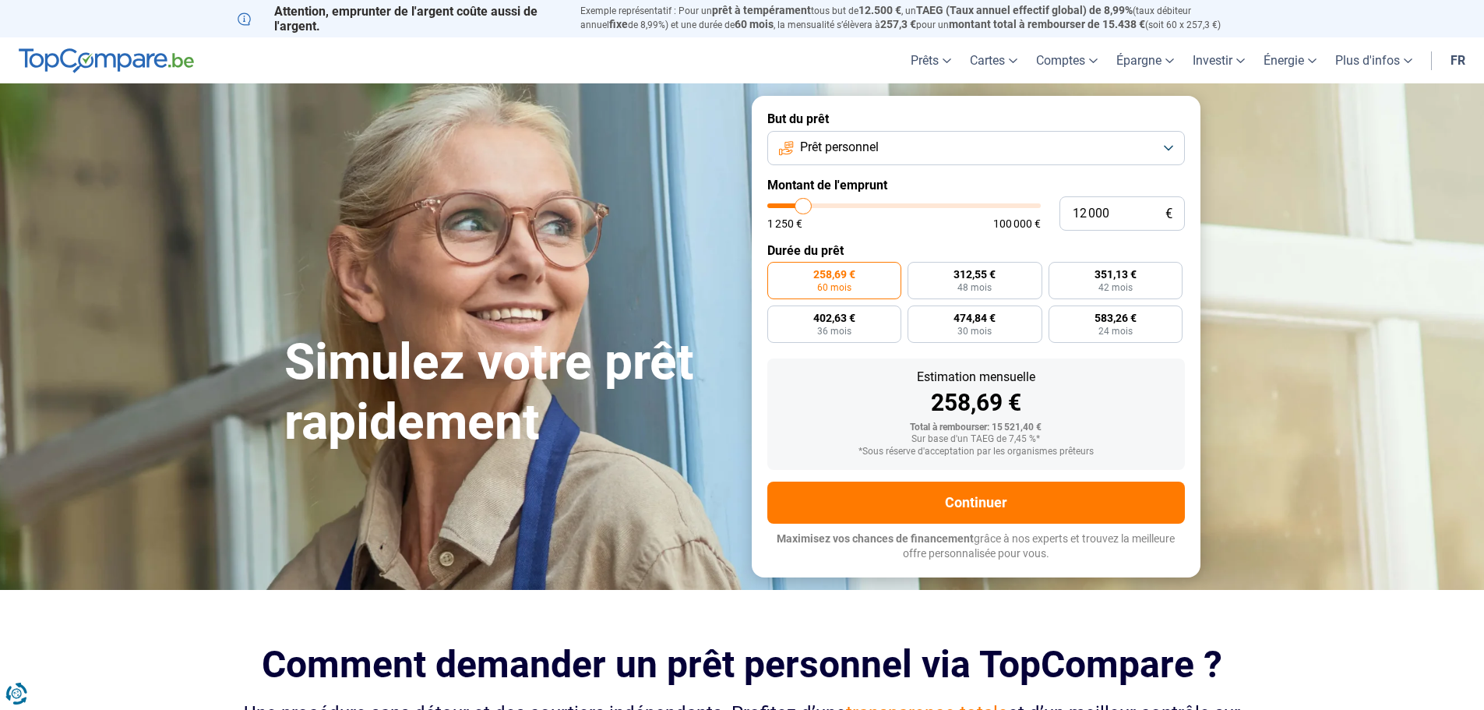
type input "11750"
type input "11 250"
type input "11250"
type input "11 000"
type input "11000"
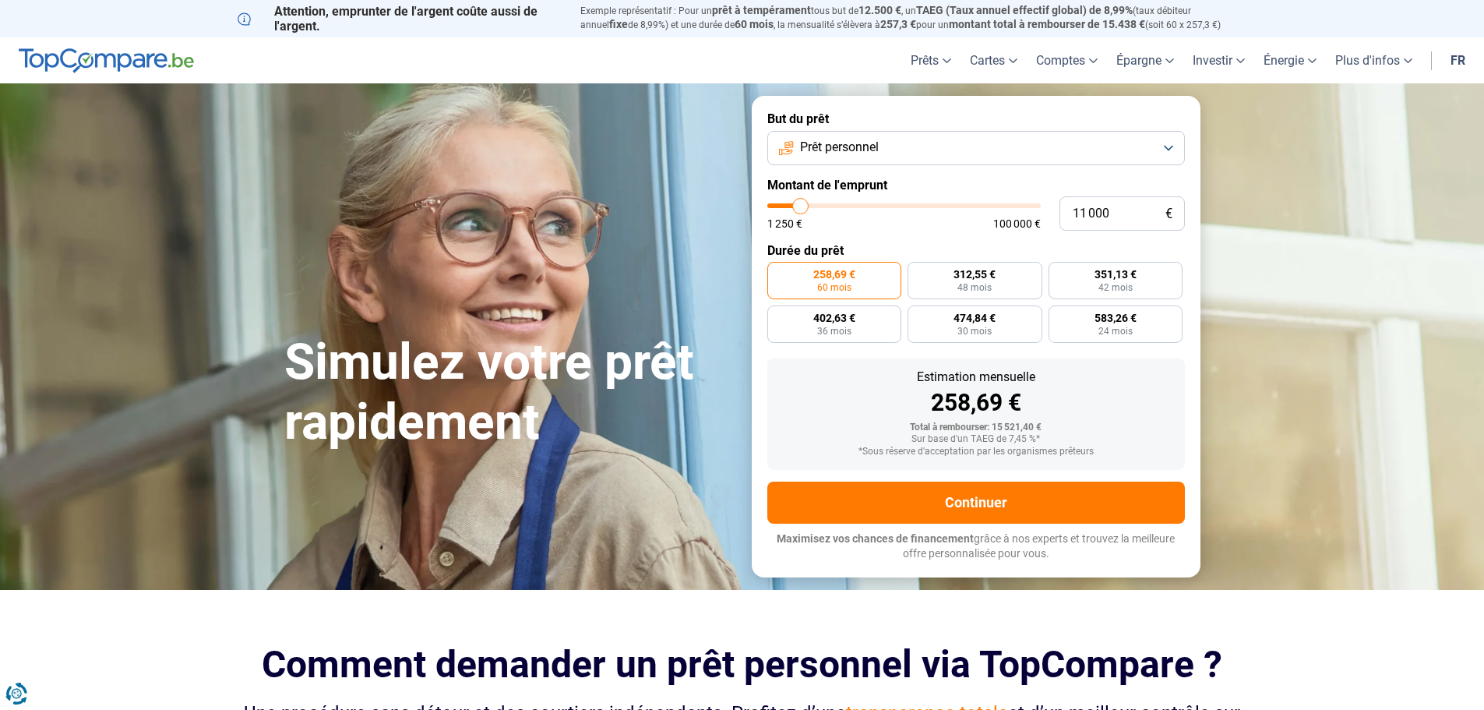
type input "10 500"
type input "10500"
type input "10 250"
type input "10250"
type input "9 750"
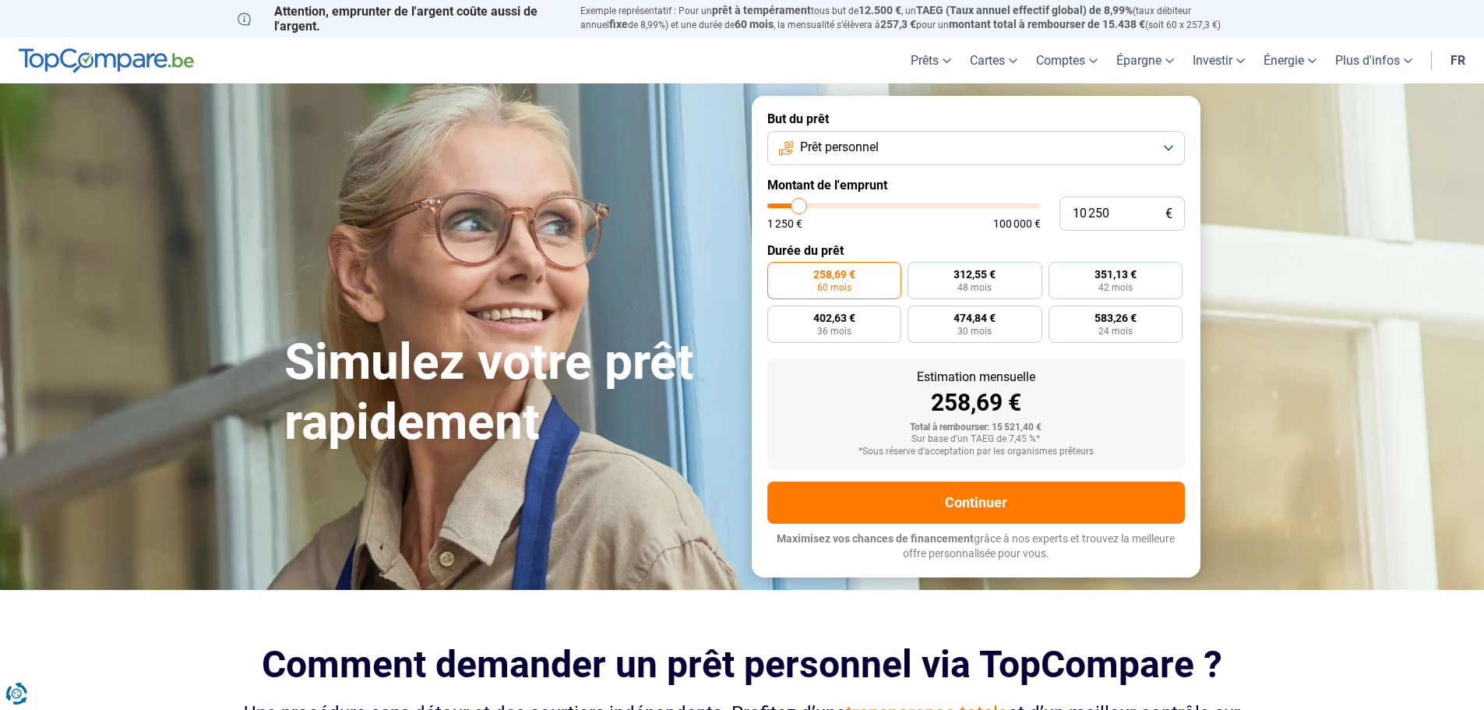
type input "9750"
type input "9 000"
type input "9000"
type input "8 750"
type input "8750"
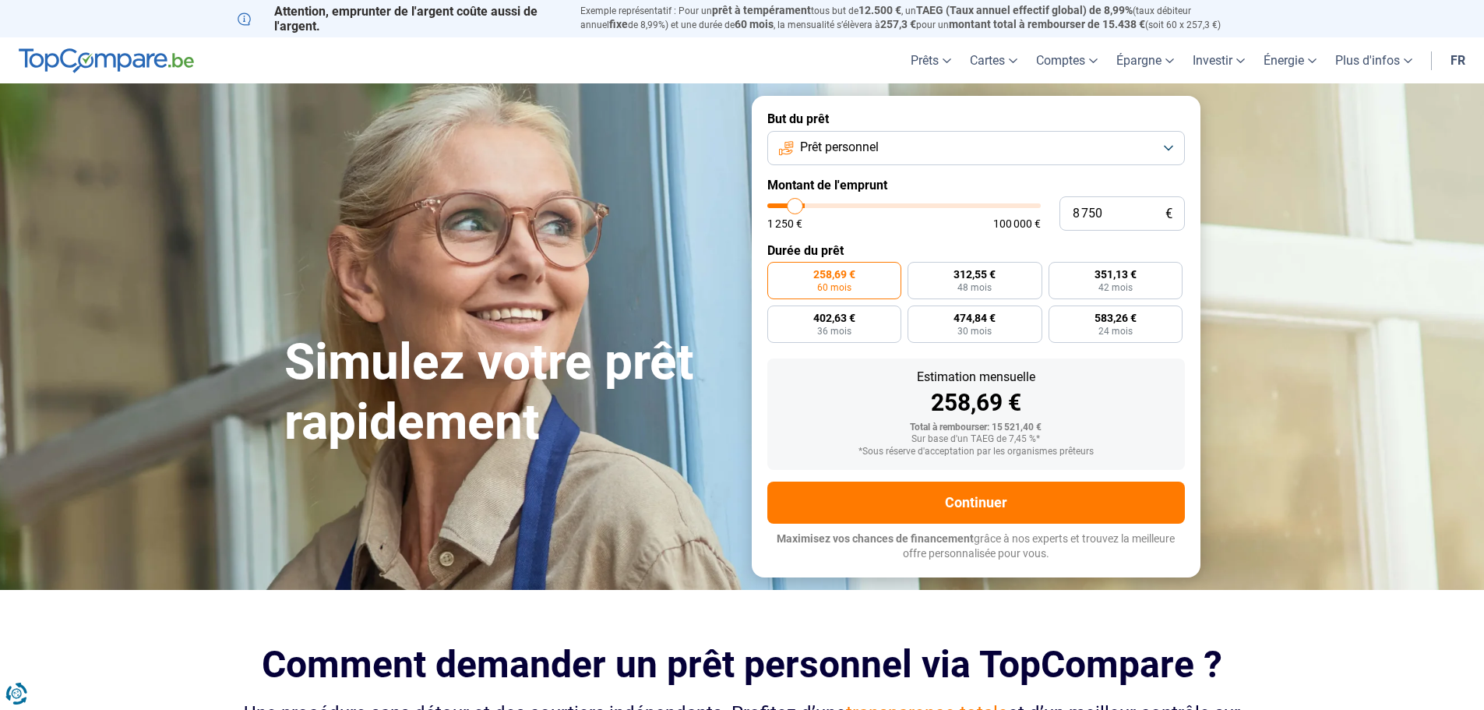
type input "8 500"
type input "8500"
type input "8 250"
type input "8250"
type input "8 000"
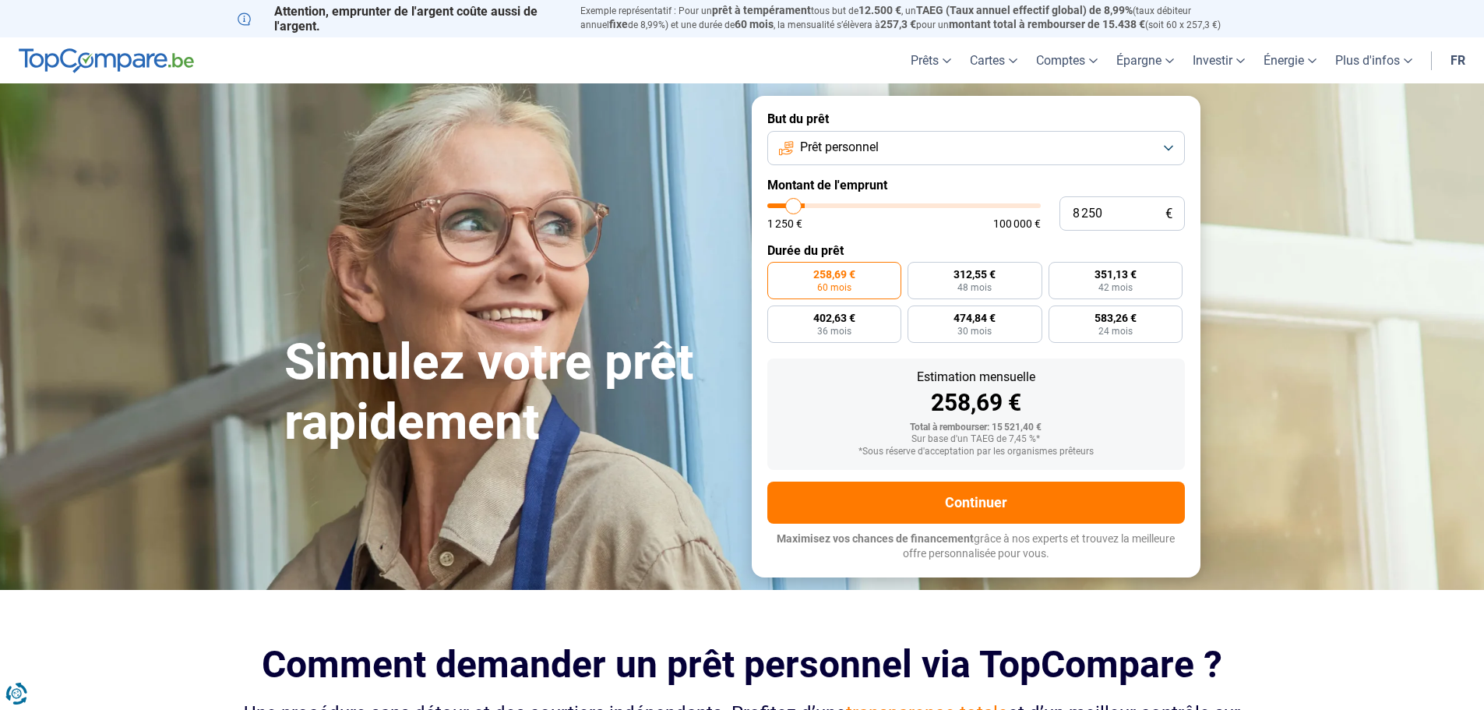
type input "8000"
type input "7 500"
type input "7500"
type input "7 250"
type input "7250"
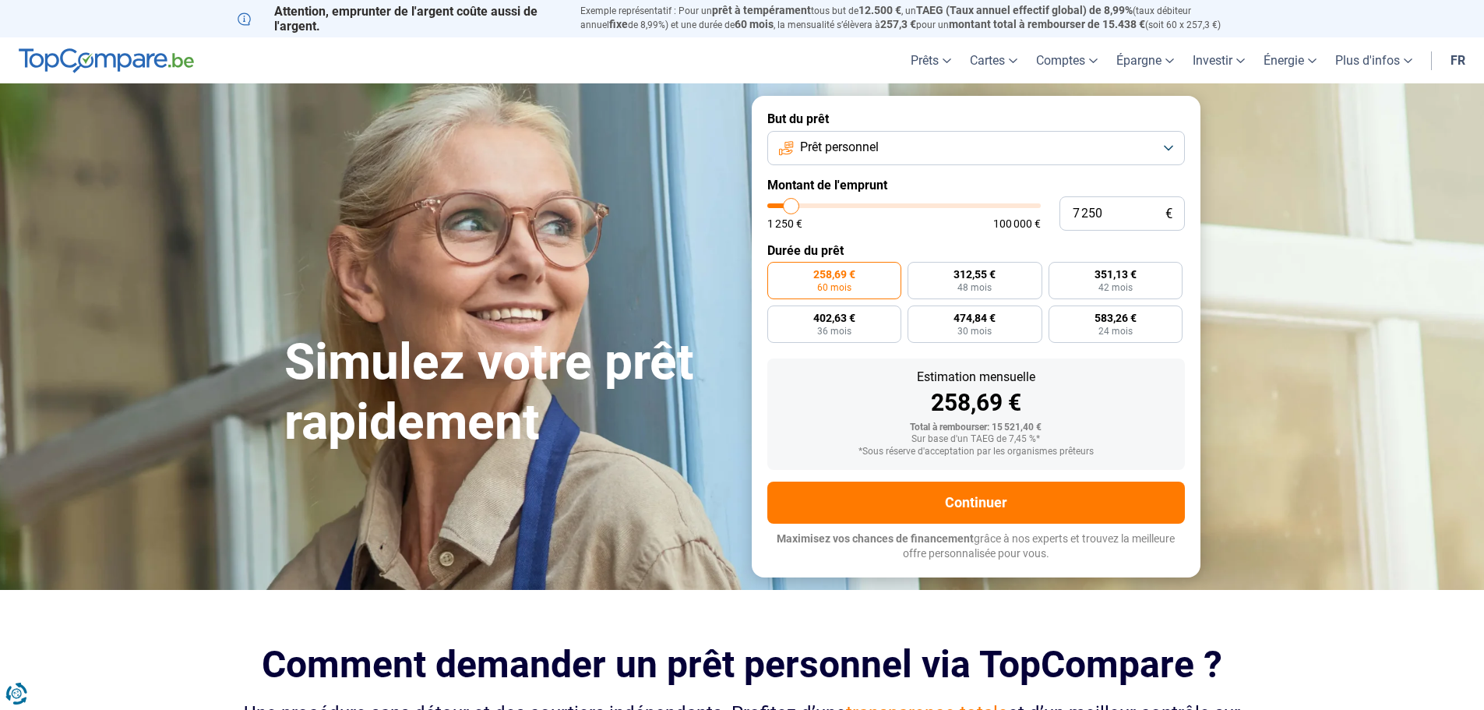
type input "7 000"
type input "7000"
type input "5 750"
type input "5750"
type input "5 250"
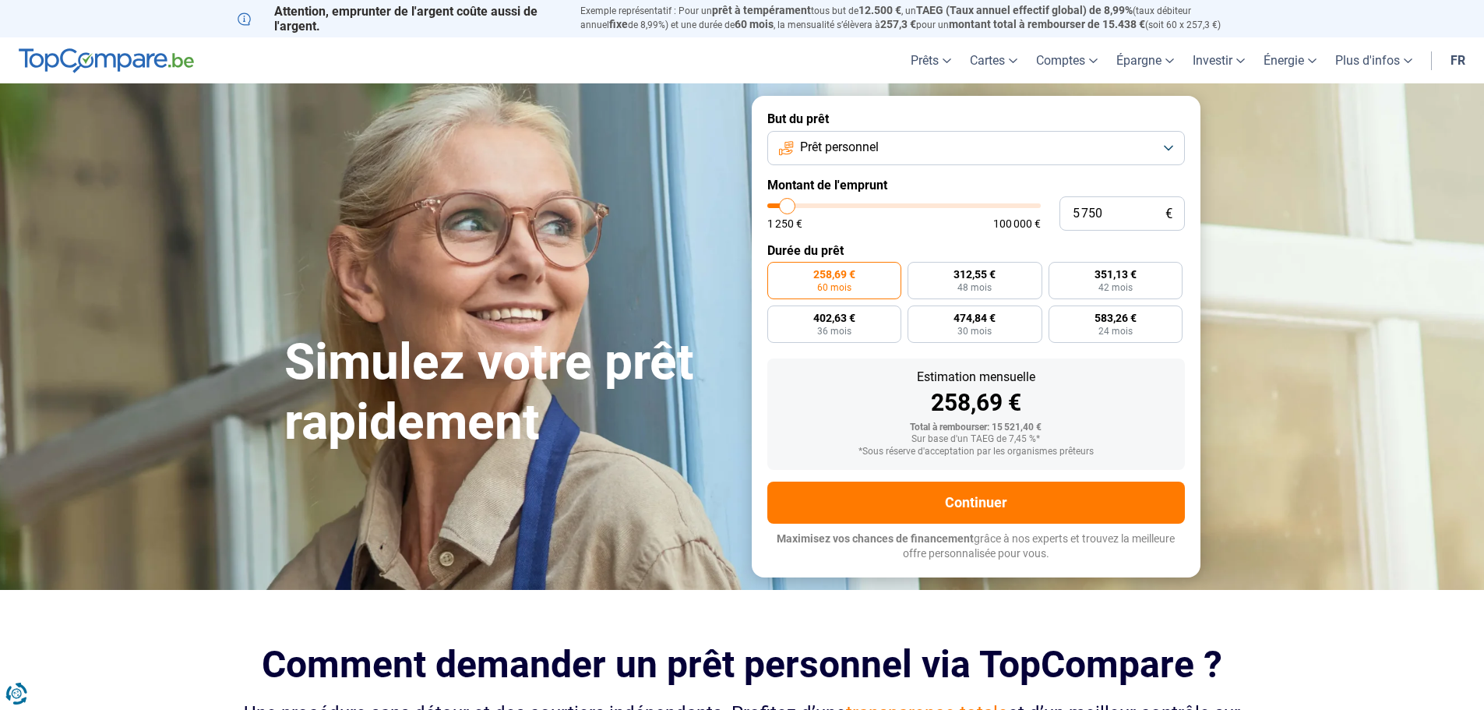
type input "5250"
type input "5 000"
type input "5000"
type input "4 500"
type input "4500"
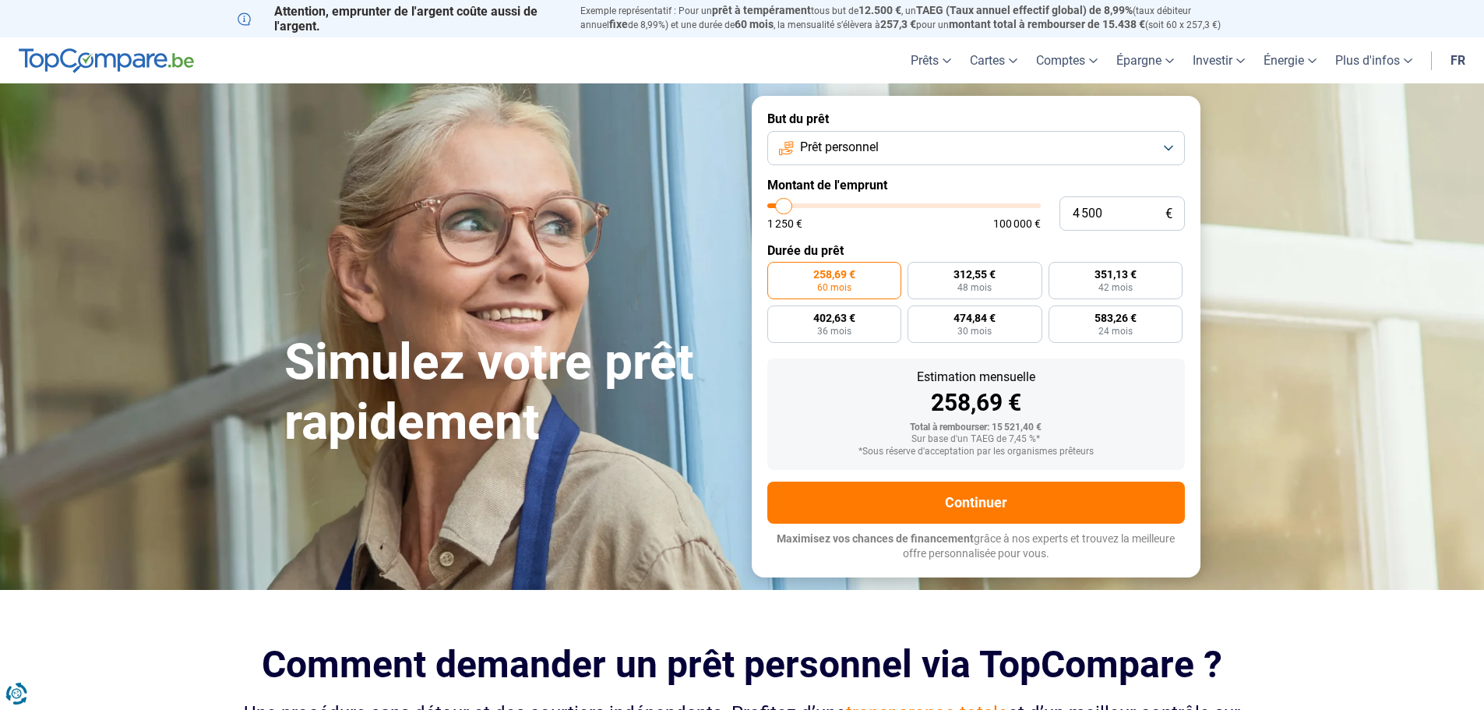
type input "3 750"
type input "3750"
type input "3 500"
type input "3500"
type input "2 750"
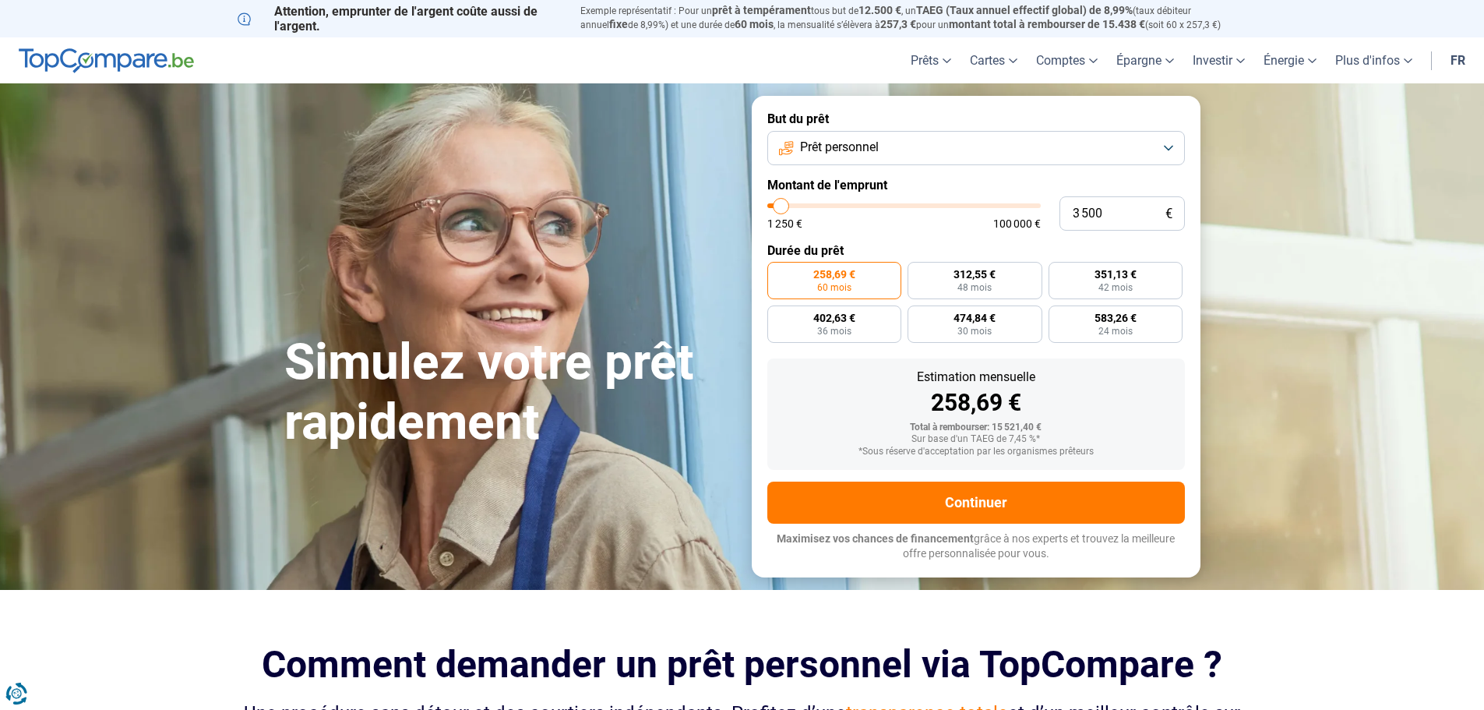
type input "2750"
type input "2 500"
type input "2500"
type input "2 250"
type input "2250"
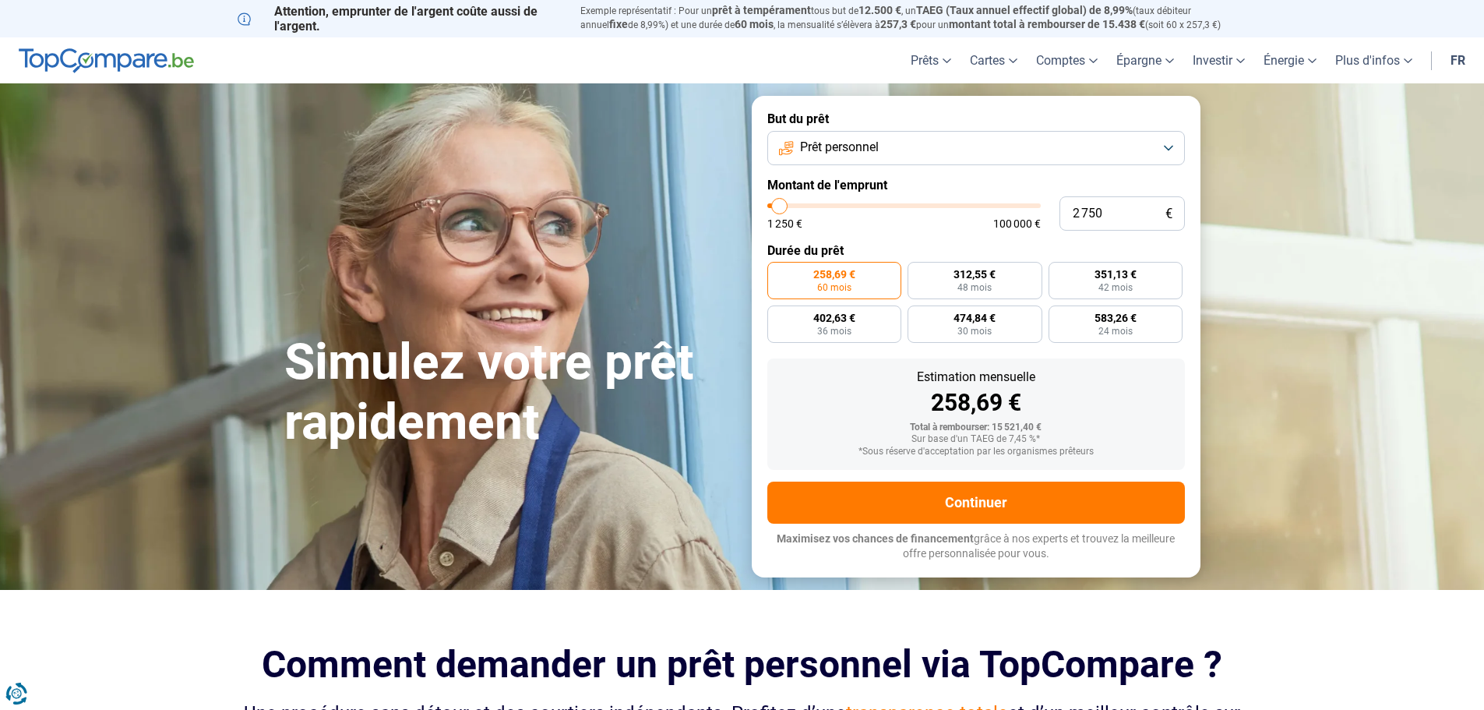
click at [780, 208] on input "range" at bounding box center [903, 205] width 273 height 5
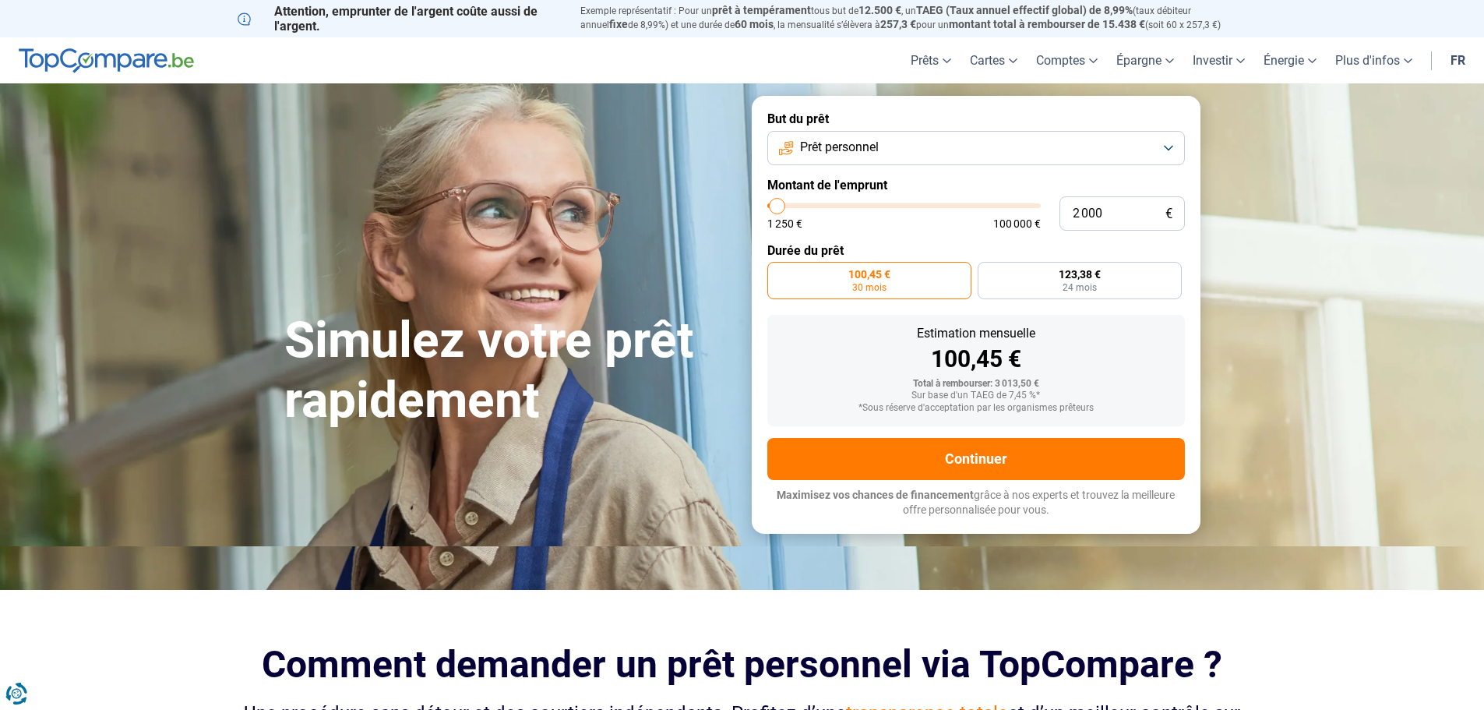
click at [777, 208] on input "range" at bounding box center [903, 205] width 273 height 5
click at [779, 208] on input "range" at bounding box center [903, 205] width 273 height 5
click at [781, 208] on input "range" at bounding box center [903, 205] width 273 height 5
click at [908, 282] on label "109,58 € 30 mois" at bounding box center [869, 280] width 204 height 37
click at [777, 272] on input "109,58 € 30 mois" at bounding box center [772, 267] width 10 height 10
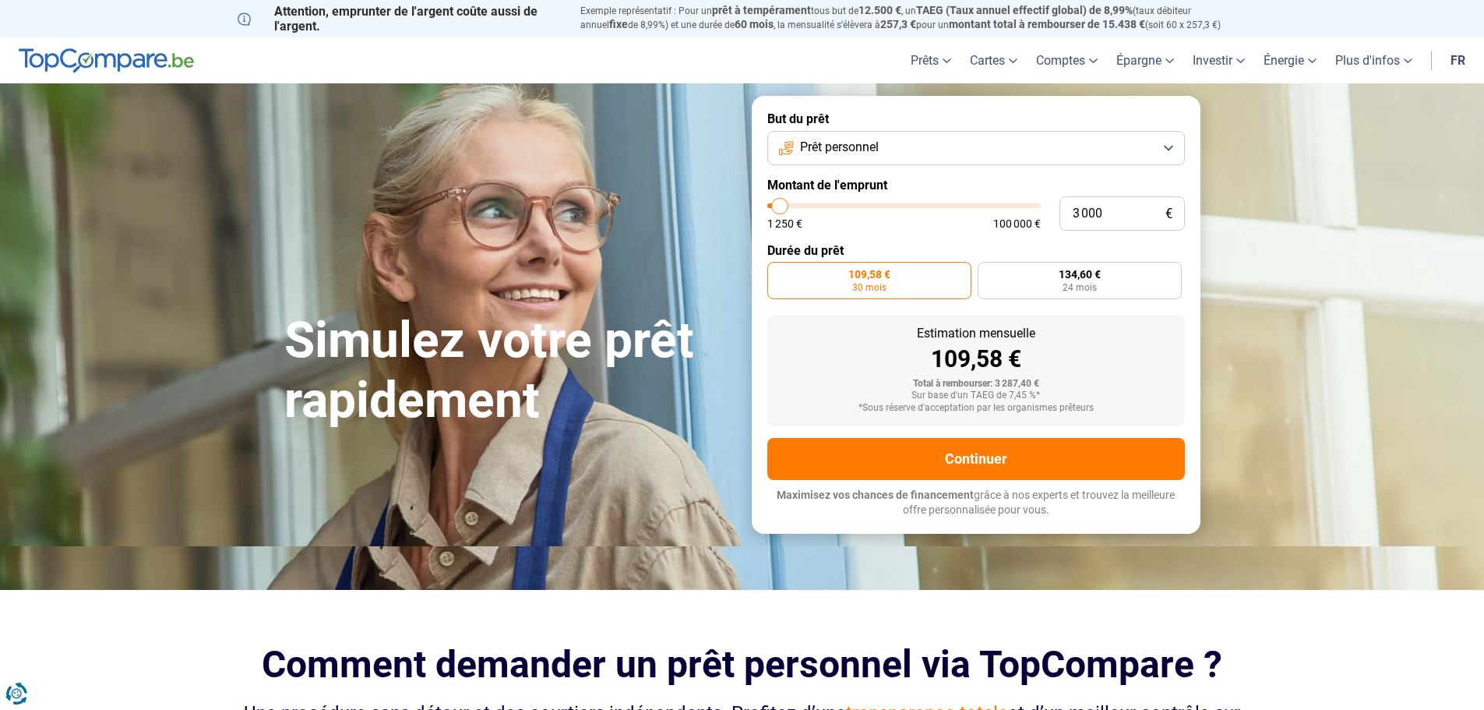
click at [1167, 150] on button "Prêt personnel" at bounding box center [976, 148] width 418 height 34
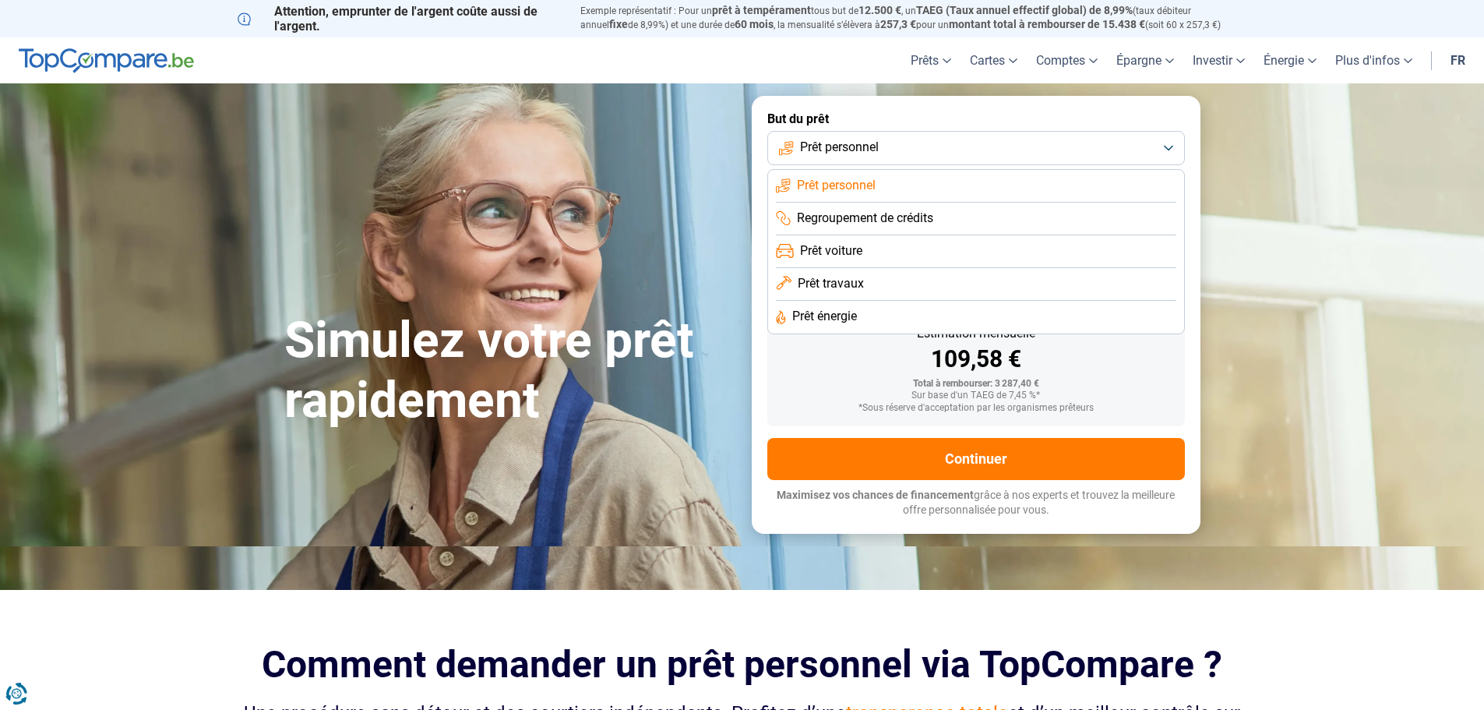
click at [908, 139] on button "Prêt personnel" at bounding box center [976, 148] width 418 height 34
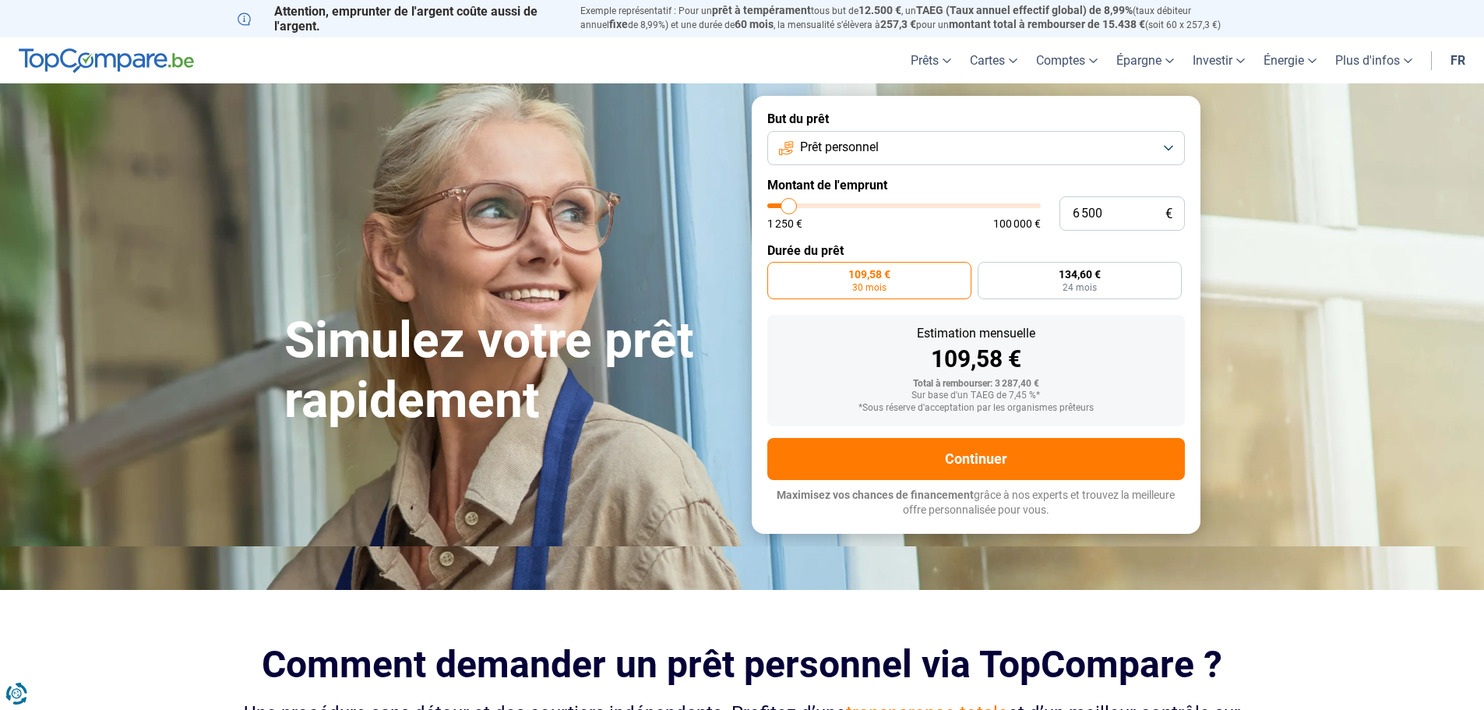
drag, startPoint x: 779, startPoint y: 210, endPoint x: 789, endPoint y: 213, distance: 10.4
click at [789, 208] on input "range" at bounding box center [903, 205] width 273 height 5
drag, startPoint x: 790, startPoint y: 209, endPoint x: 783, endPoint y: 224, distance: 16.4
click at [783, 208] on input "range" at bounding box center [903, 205] width 273 height 5
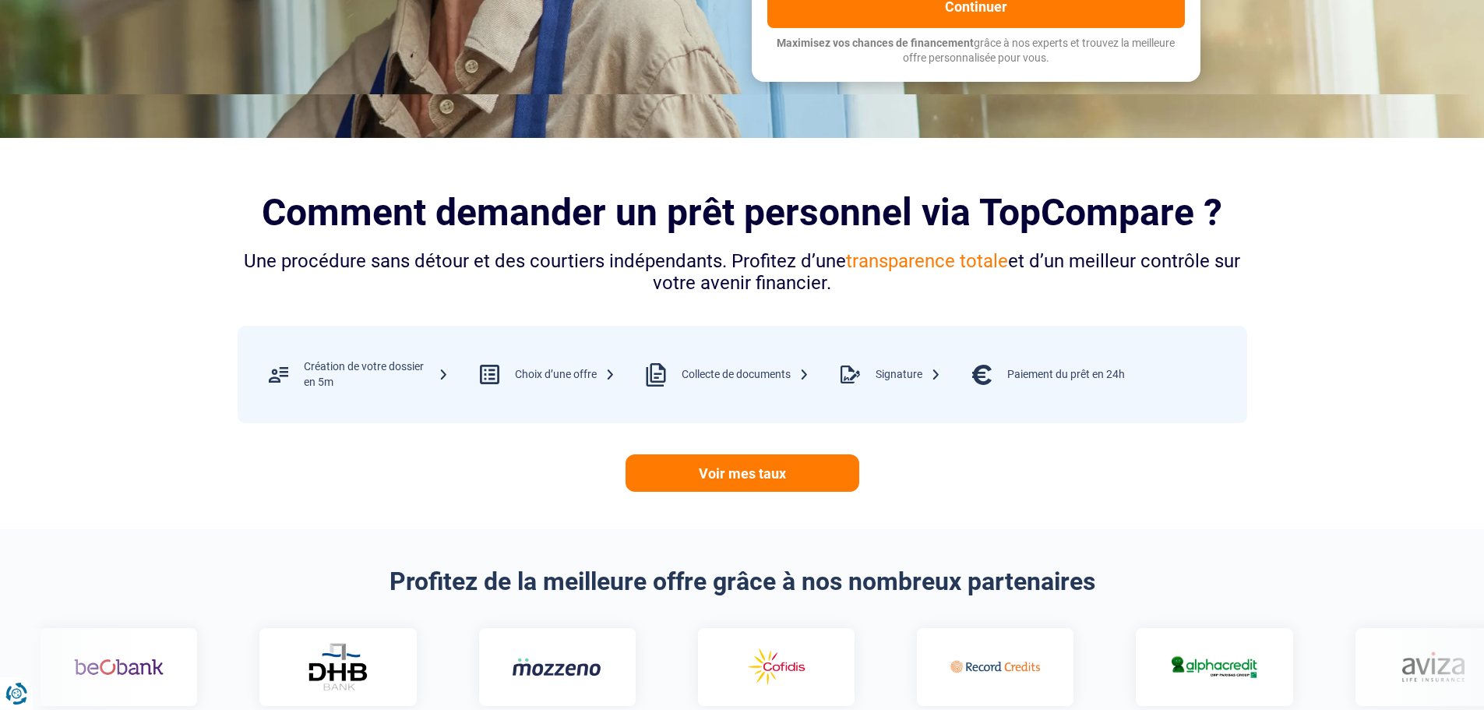
scroll to position [467, 0]
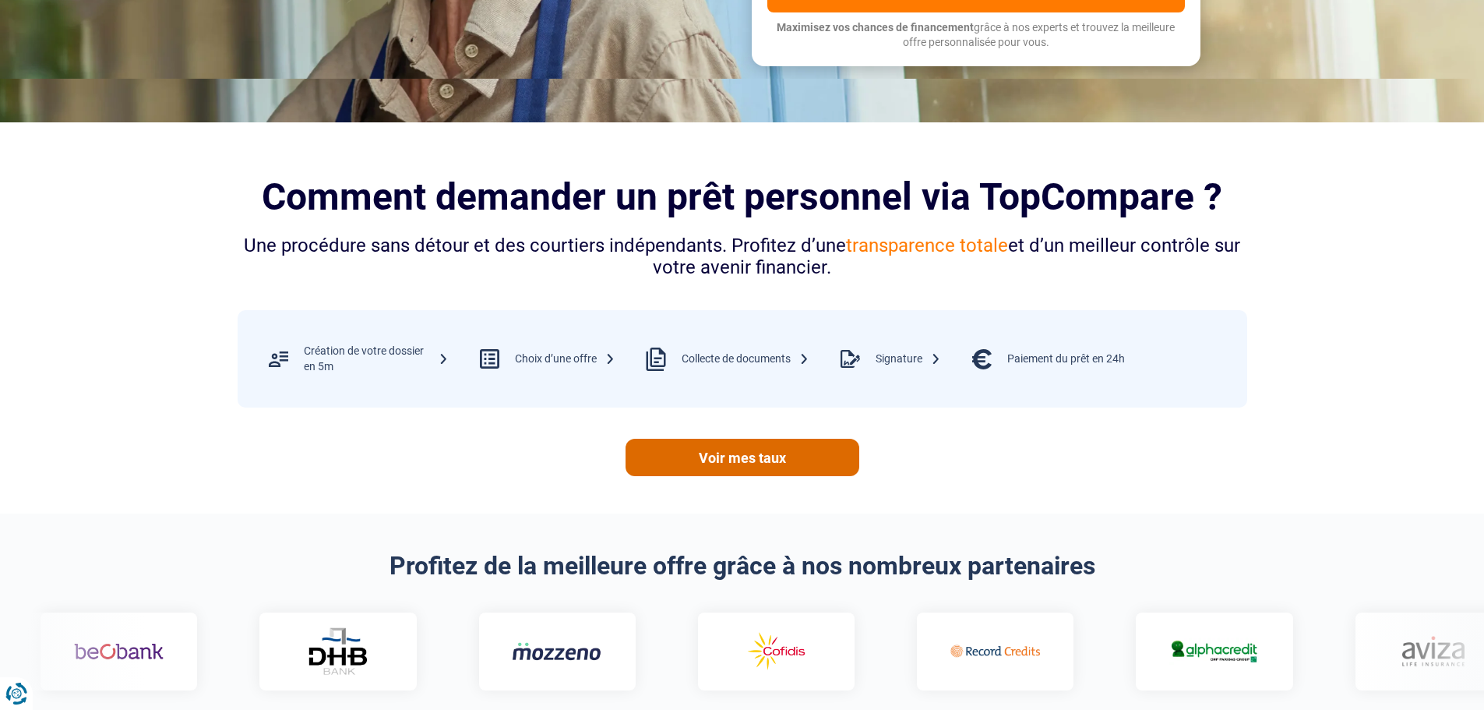
click at [761, 460] on link "Voir mes taux" at bounding box center [743, 457] width 234 height 37
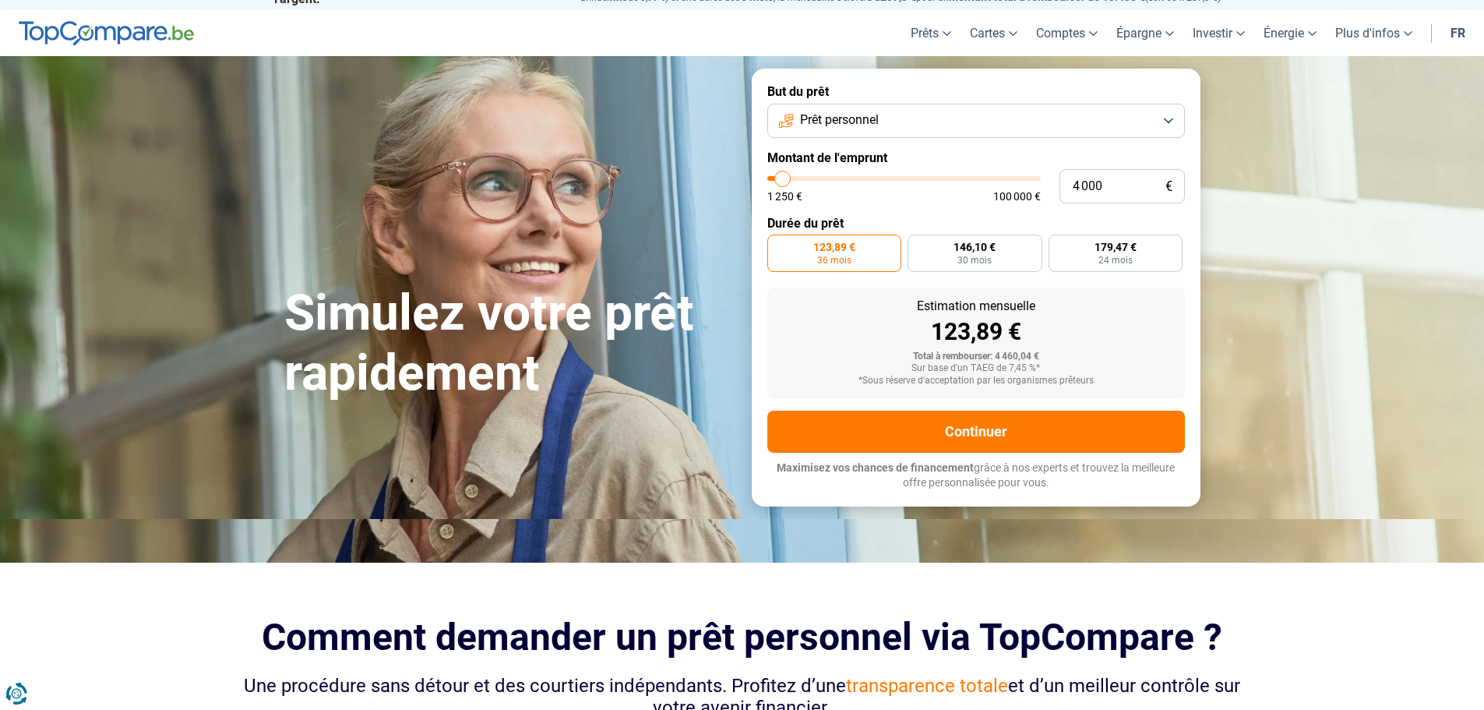
scroll to position [0, 0]
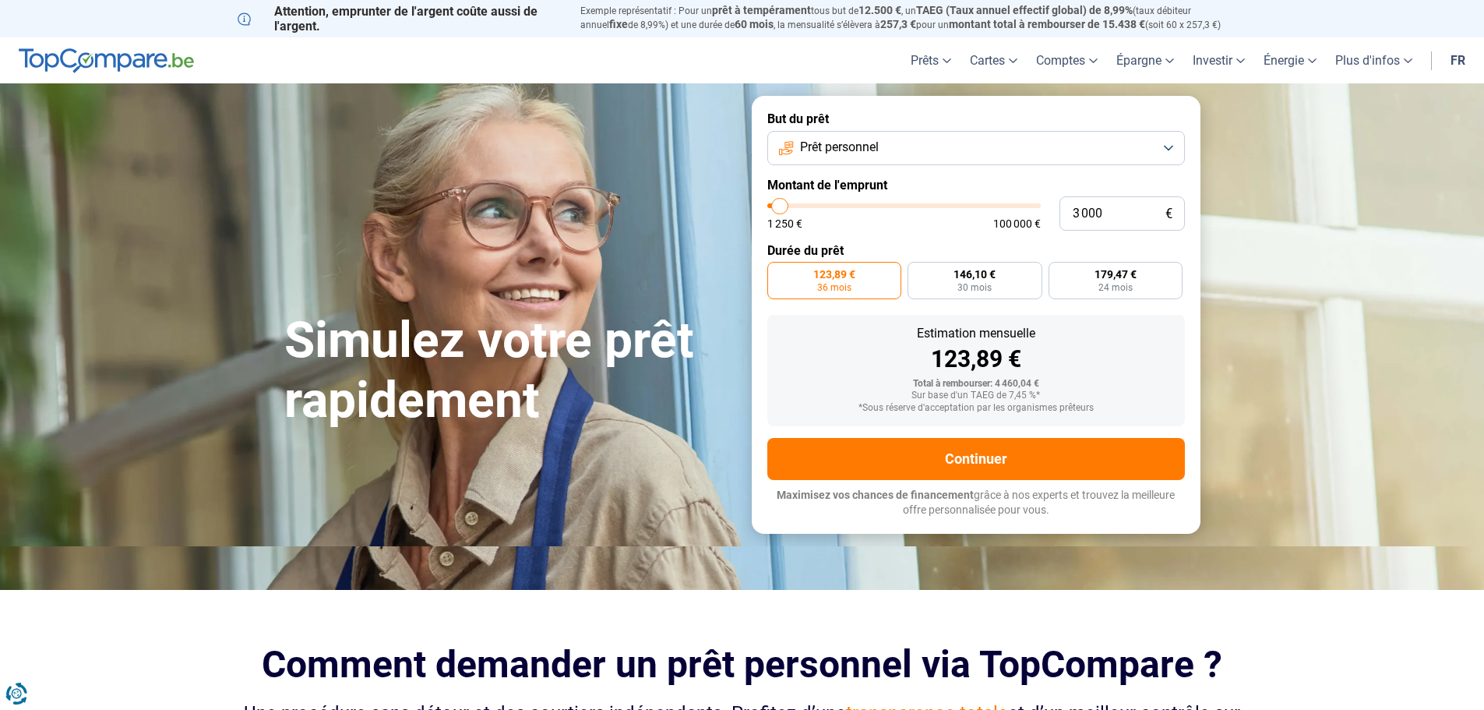
click at [781, 208] on input "range" at bounding box center [903, 205] width 273 height 5
drag, startPoint x: 784, startPoint y: 201, endPoint x: 778, endPoint y: 210, distance: 10.8
click at [778, 208] on input "range" at bounding box center [903, 205] width 273 height 5
click at [788, 208] on input "range" at bounding box center [903, 205] width 273 height 5
click at [785, 208] on input "range" at bounding box center [903, 205] width 273 height 5
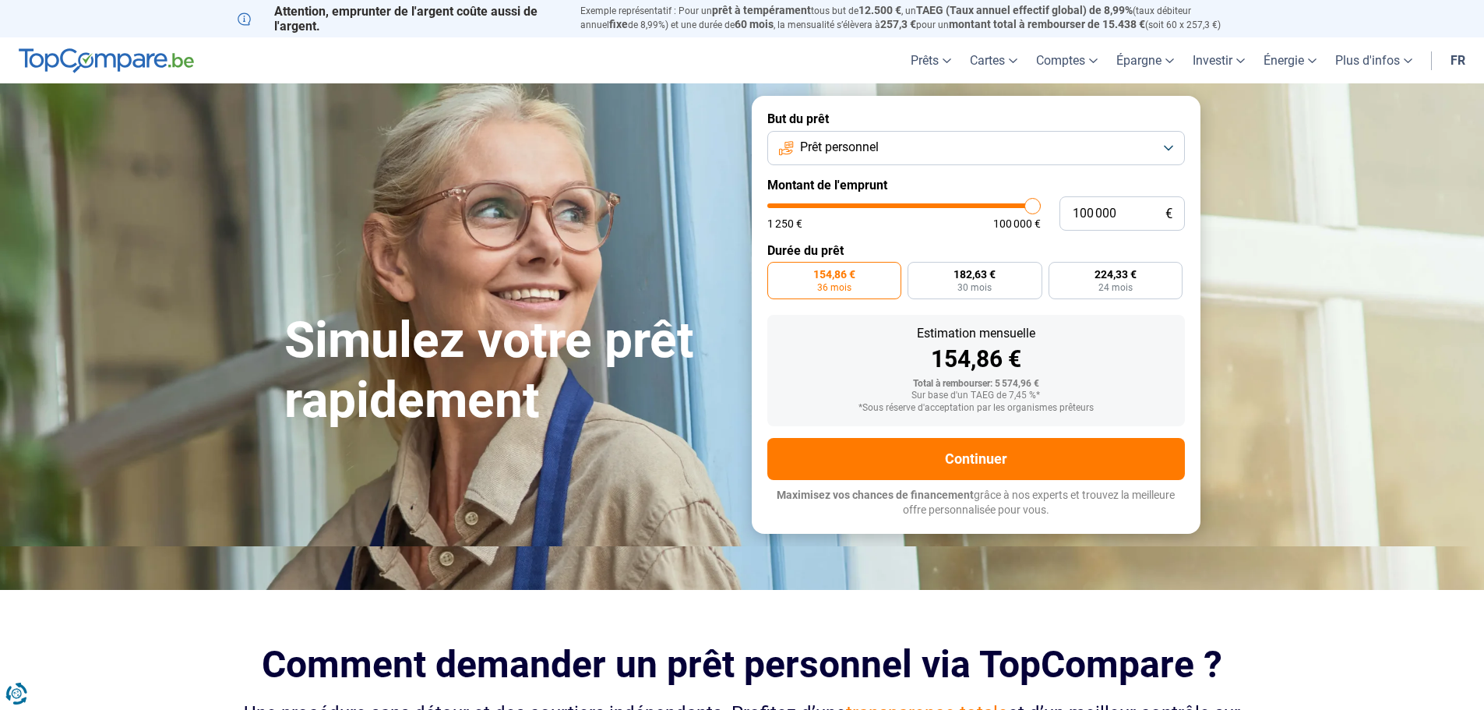
drag, startPoint x: 785, startPoint y: 206, endPoint x: 1137, endPoint y: 217, distance: 352.3
click at [1041, 208] on input "range" at bounding box center [903, 205] width 273 height 5
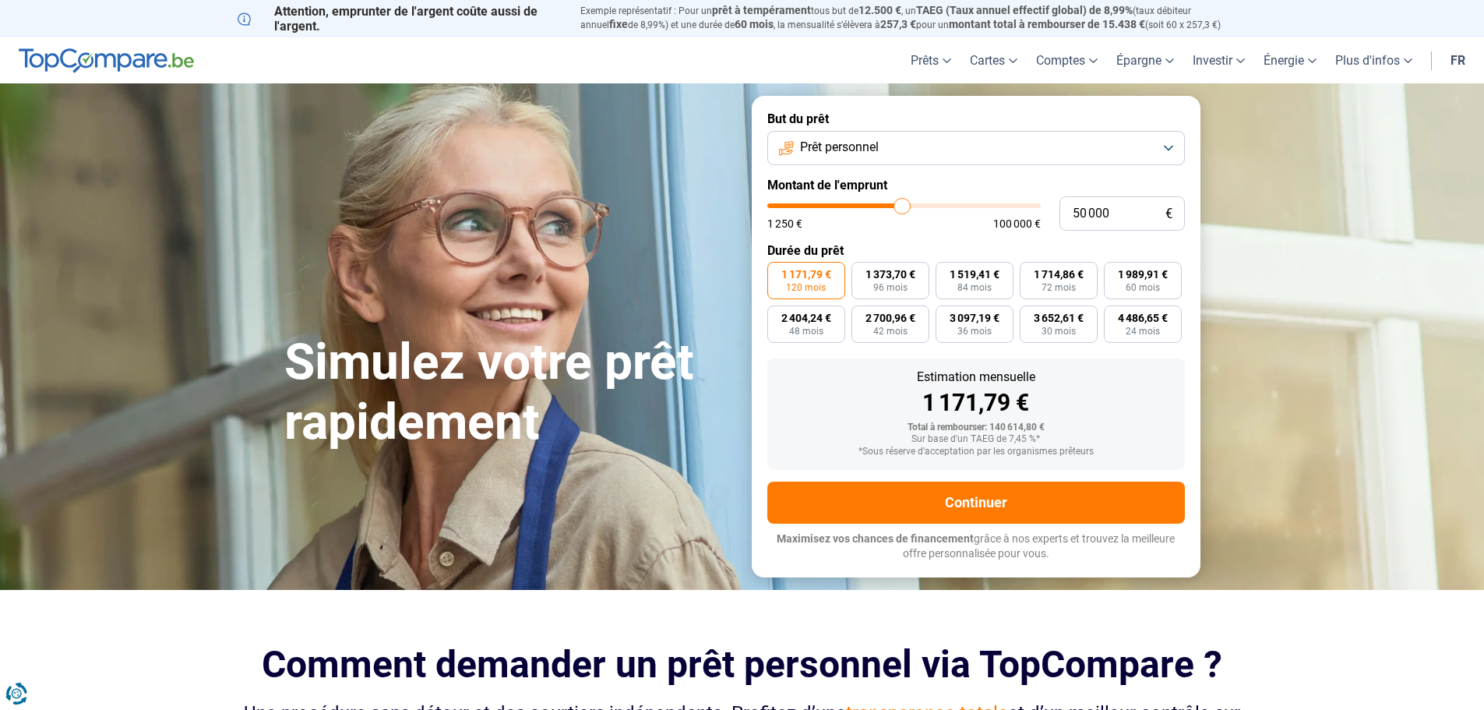
drag, startPoint x: 1032, startPoint y: 210, endPoint x: 902, endPoint y: 232, distance: 132.0
click at [902, 208] on input "range" at bounding box center [903, 205] width 273 height 5
drag, startPoint x: 906, startPoint y: 207, endPoint x: 1136, endPoint y: 193, distance: 231.0
click at [1041, 203] on input "range" at bounding box center [903, 205] width 273 height 5
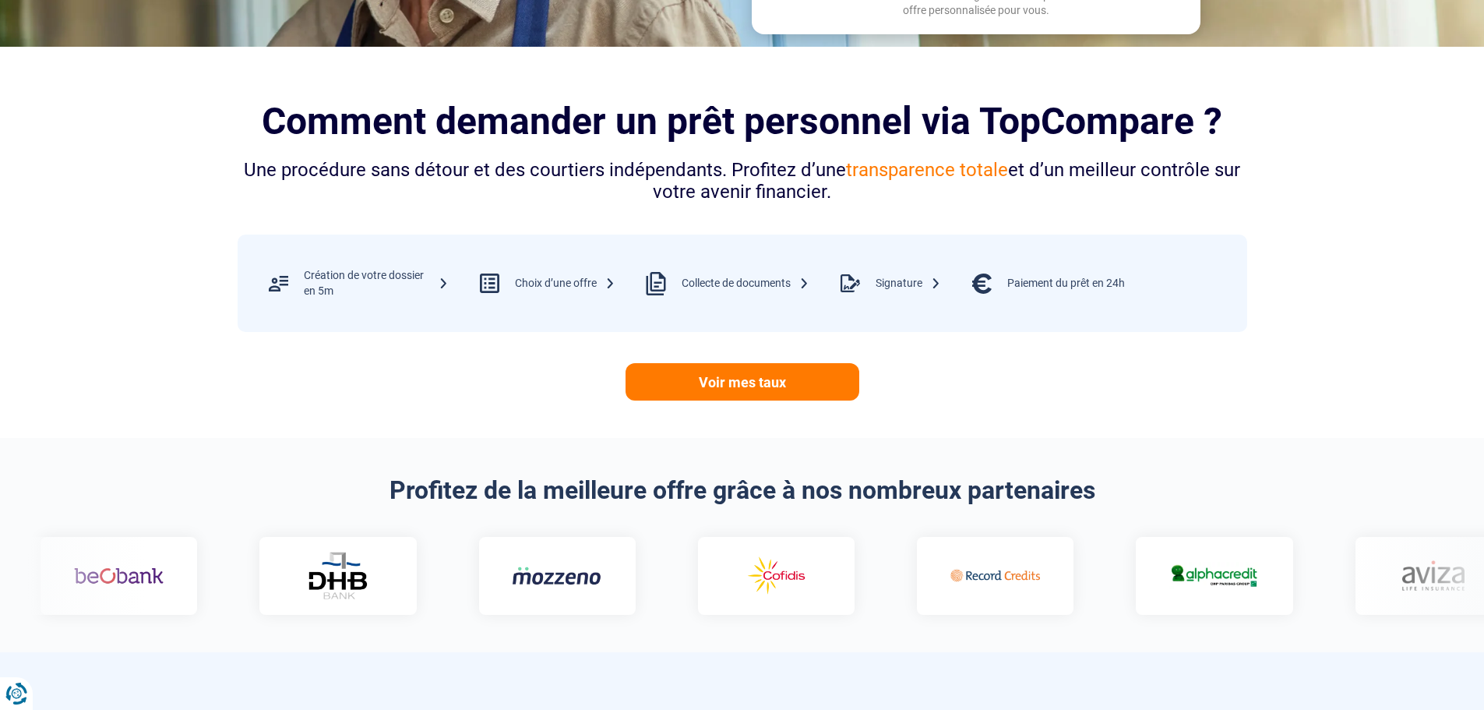
scroll to position [545, 0]
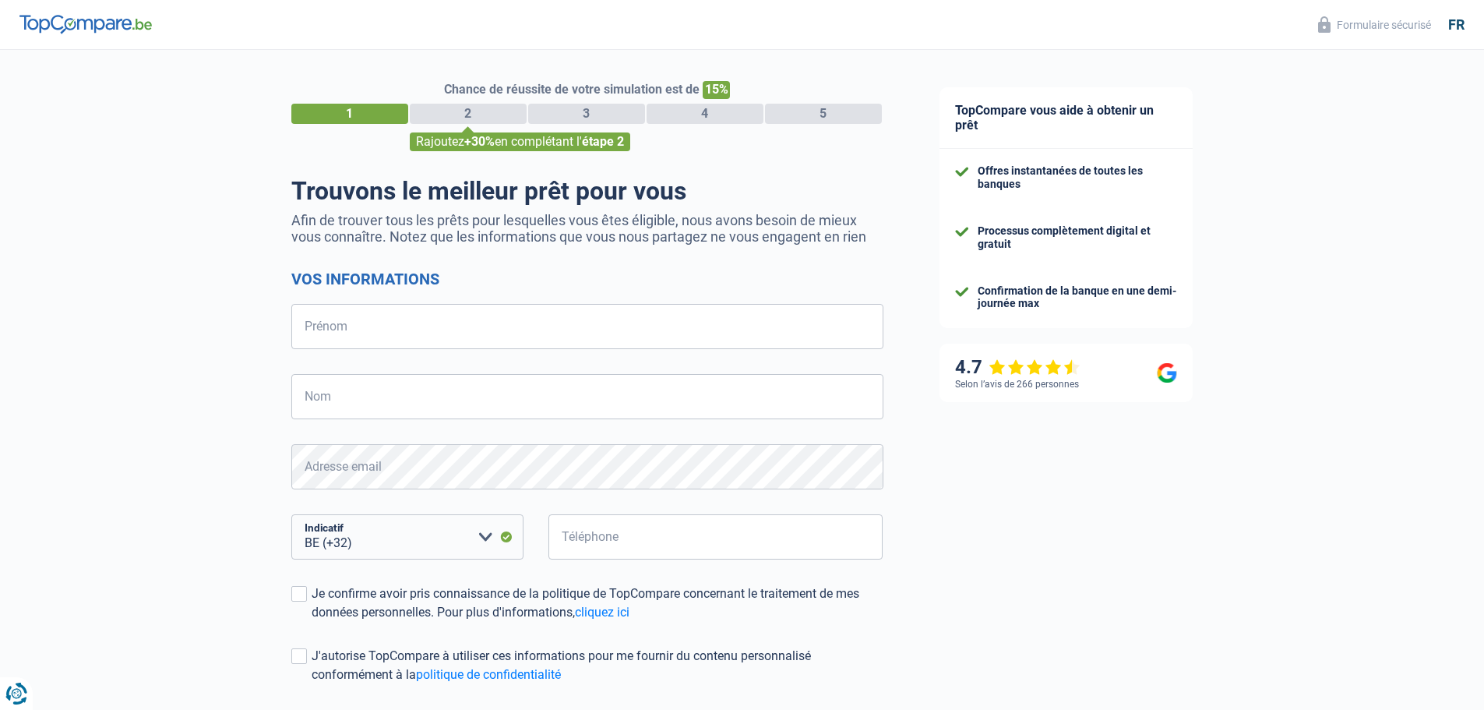
select select "32"
